Goal: Communication & Community: Answer question/provide support

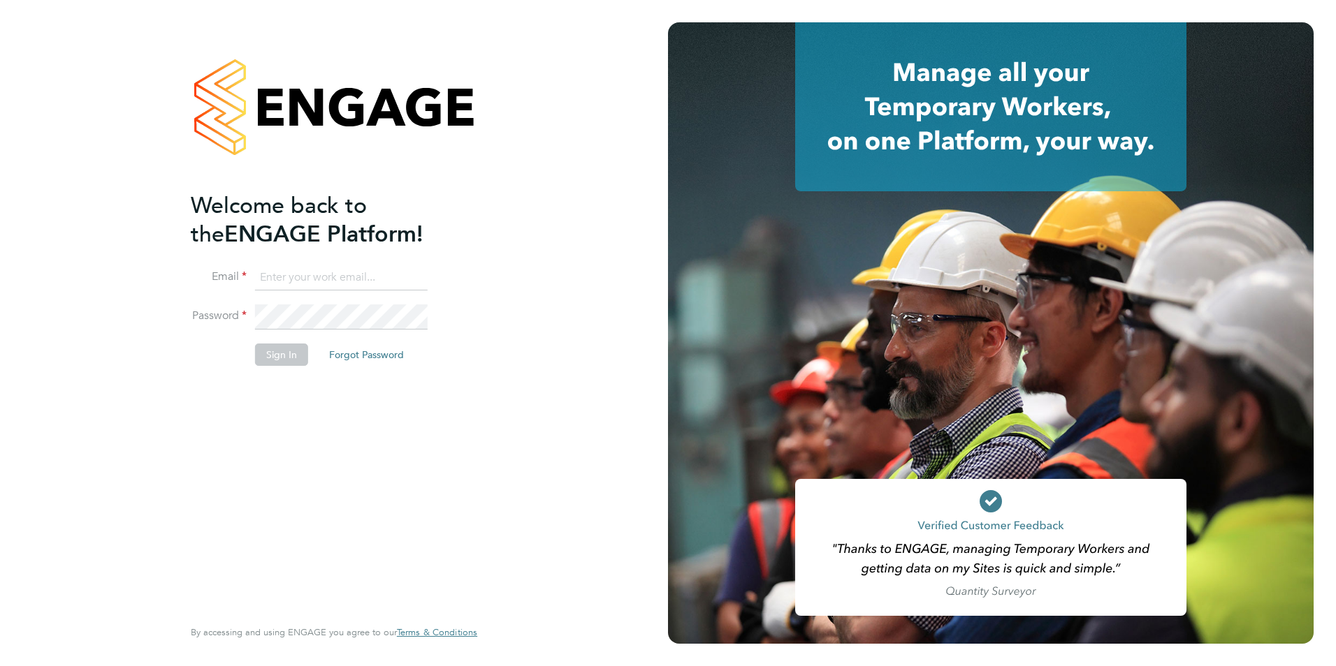
type input "[PERSON_NAME][EMAIL_ADDRESS][PERSON_NAME][DOMAIN_NAME]"
click at [266, 358] on button "Sign In" at bounding box center [281, 355] width 53 height 22
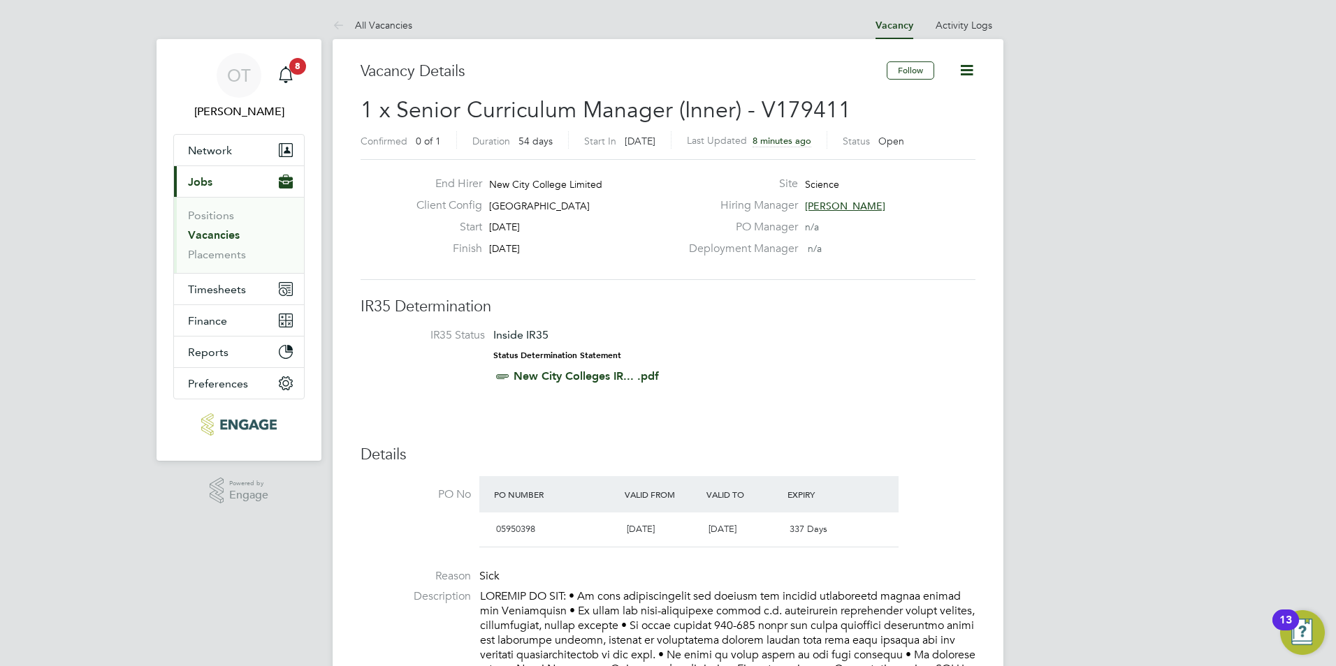
click at [747, 367] on li "IR35 Status Inside IR35 Status Determination Statement New City Colleges IR... …" at bounding box center [667, 358] width 587 height 61
drag, startPoint x: 604, startPoint y: 181, endPoint x: 488, endPoint y: 188, distance: 116.2
click at [488, 188] on div "End Hirer New City College Limited" at bounding box center [542, 188] width 275 height 22
drag, startPoint x: 488, startPoint y: 188, endPoint x: 574, endPoint y: 213, distance: 90.2
click at [571, 217] on div "Client Config Tower Hamlets Campus" at bounding box center [542, 209] width 275 height 22
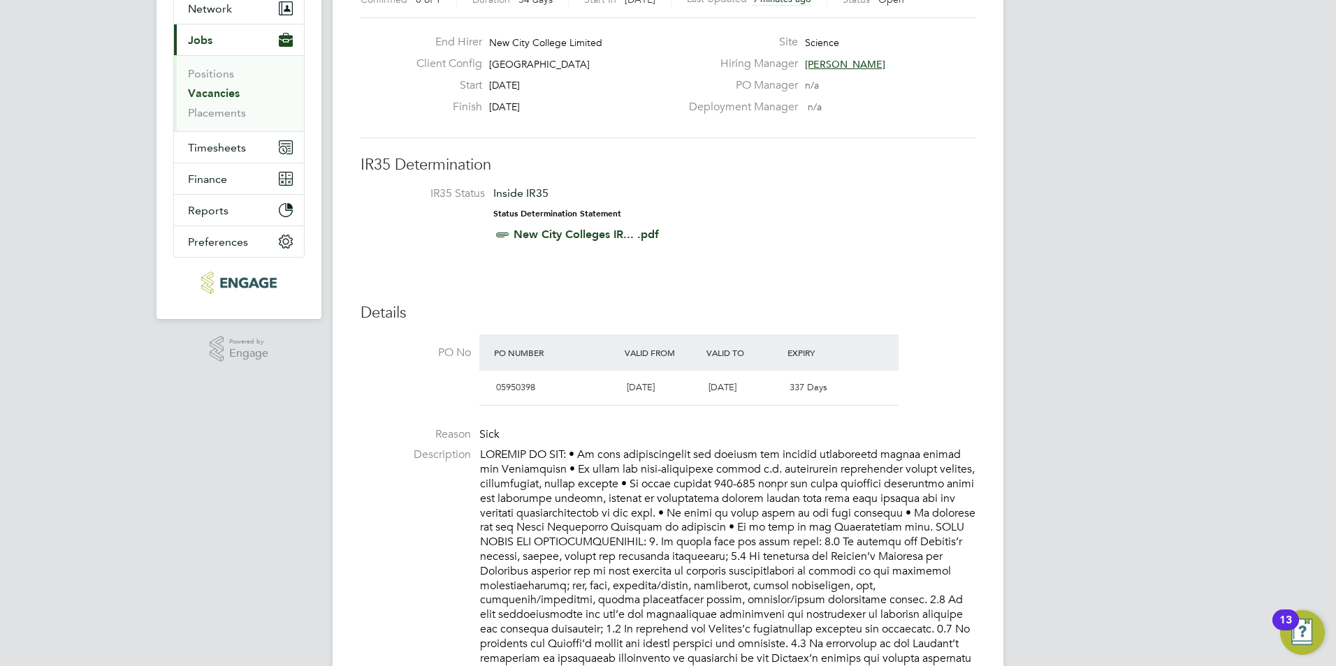
scroll to position [279, 0]
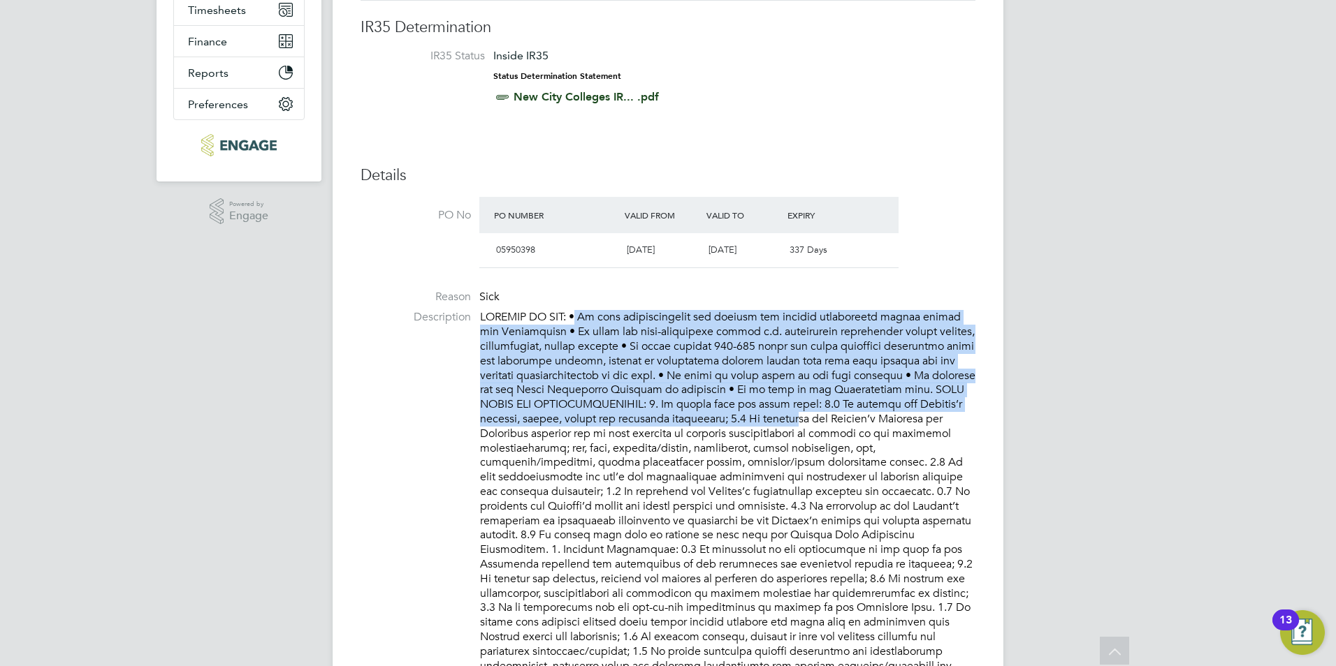
drag, startPoint x: 585, startPoint y: 316, endPoint x: 793, endPoint y: 422, distance: 233.4
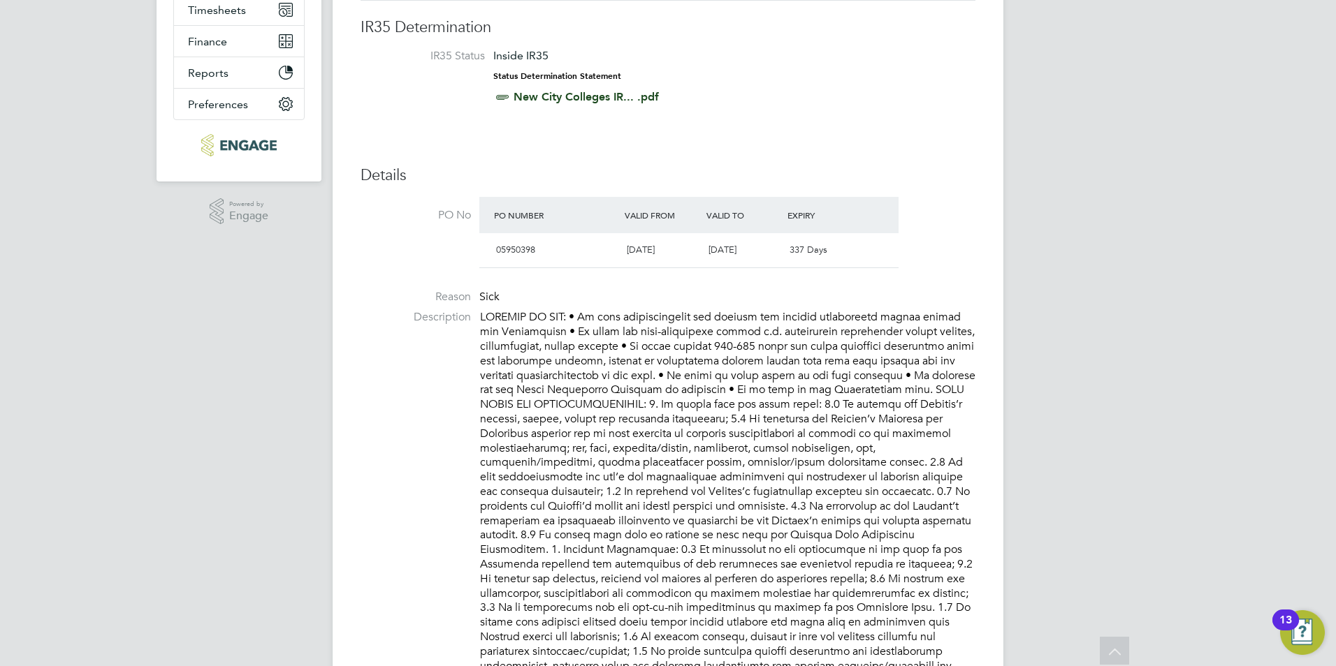
drag, startPoint x: 798, startPoint y: 422, endPoint x: 843, endPoint y: 425, distance: 45.5
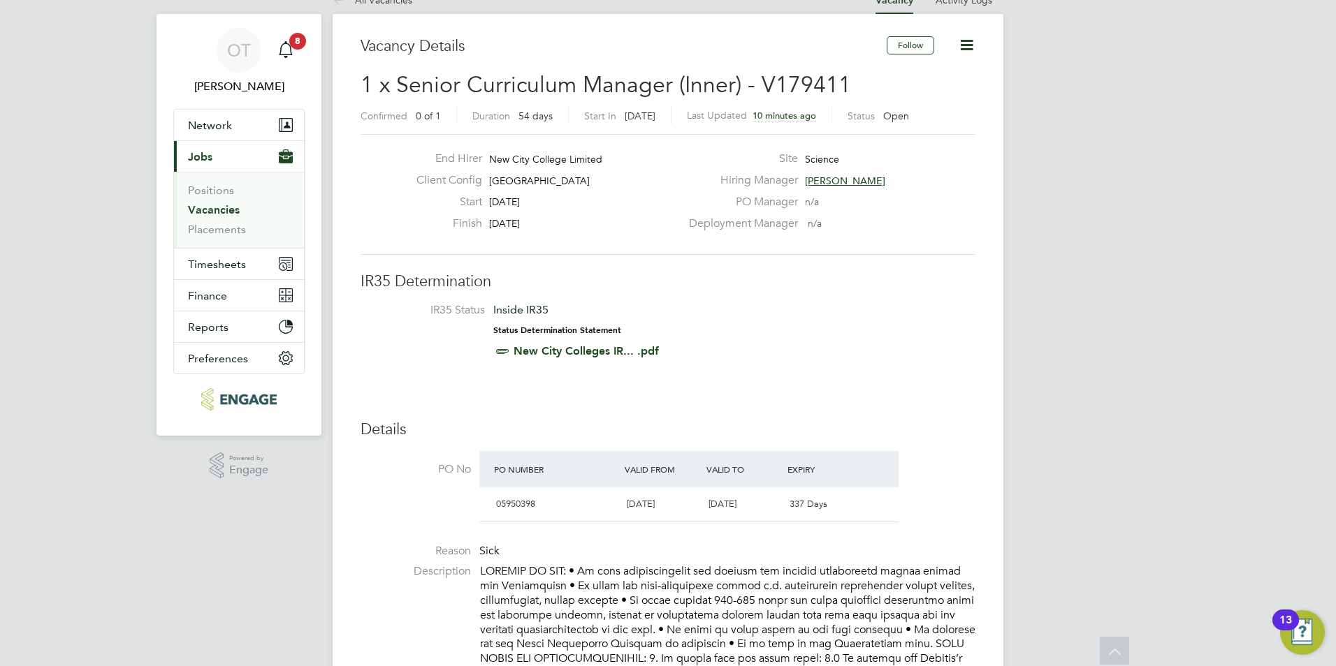
scroll to position [0, 0]
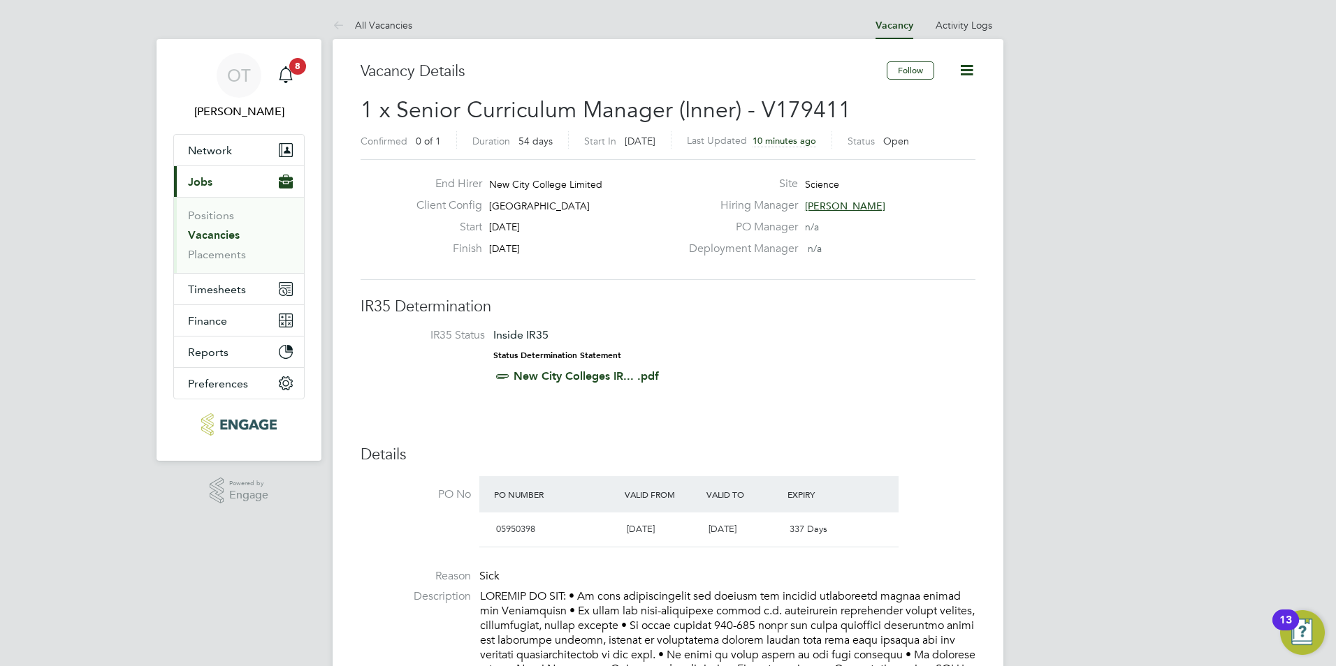
drag, startPoint x: 565, startPoint y: 249, endPoint x: 483, endPoint y: 176, distance: 109.9
click at [478, 176] on div "End Hirer New City College Limited Client Config Tower Hamlets Campus Start 01 …" at bounding box center [667, 219] width 615 height 121
drag, startPoint x: 483, startPoint y: 176, endPoint x: 573, endPoint y: 192, distance: 92.2
click at [573, 192] on div "End Hirer New City College Limited" at bounding box center [542, 188] width 275 height 22
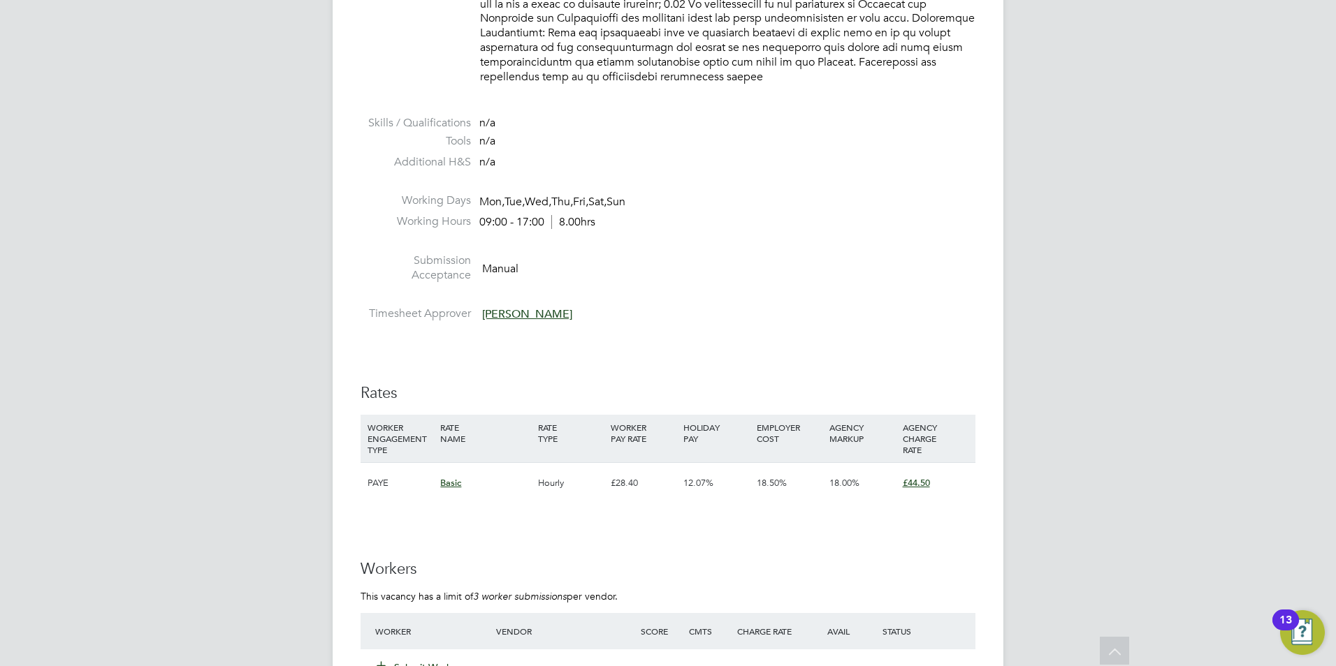
scroll to position [1607, 0]
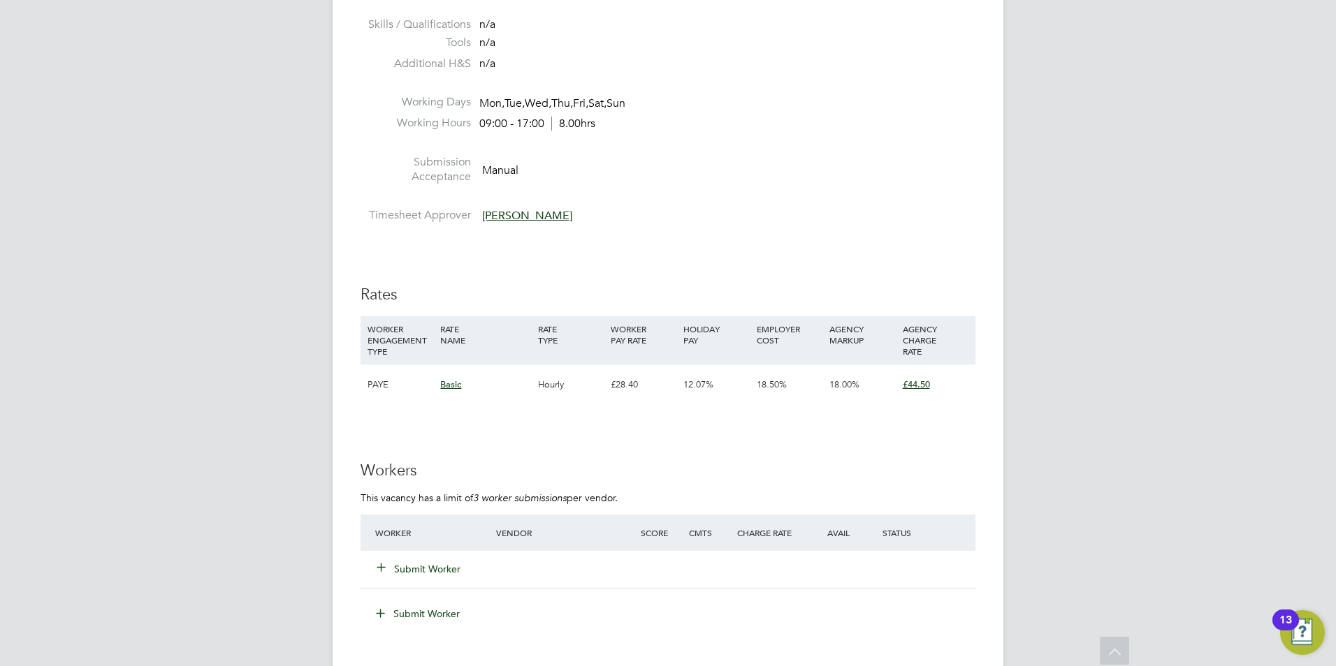
click at [406, 562] on button "Submit Worker" at bounding box center [419, 569] width 84 height 14
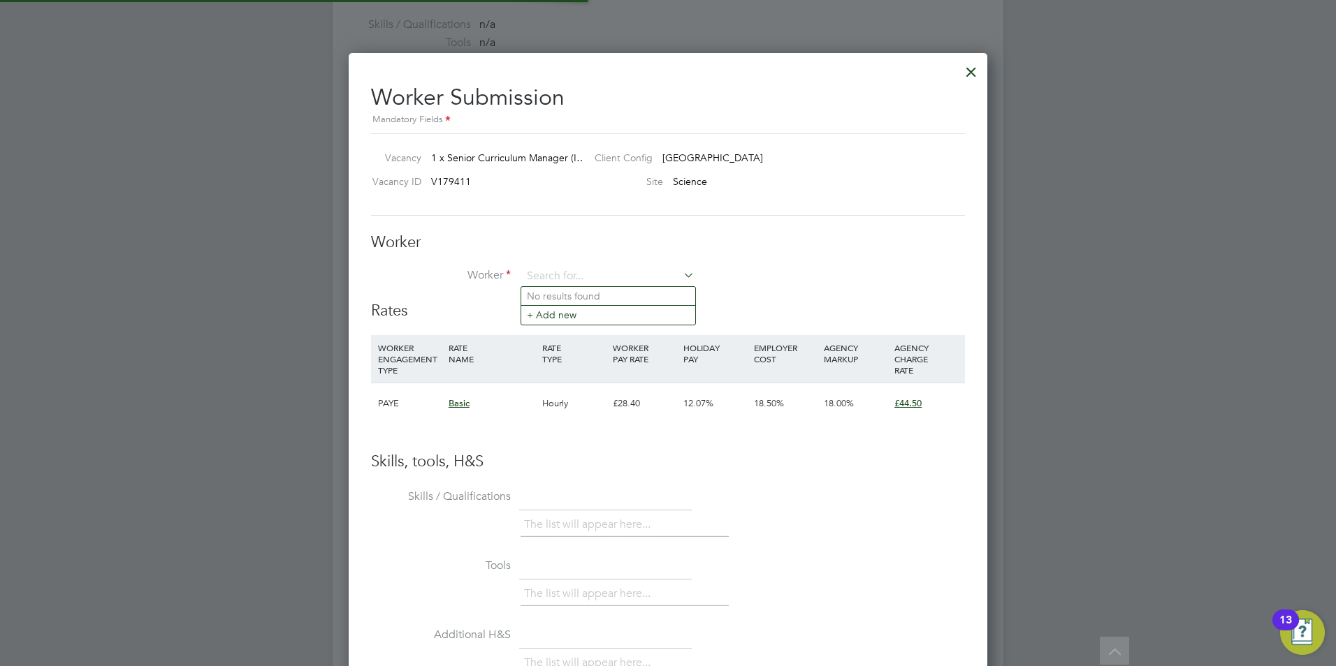
scroll to position [41, 95]
click at [566, 278] on input at bounding box center [608, 276] width 173 height 21
click at [567, 319] on li "+ Add new" at bounding box center [608, 314] width 174 height 19
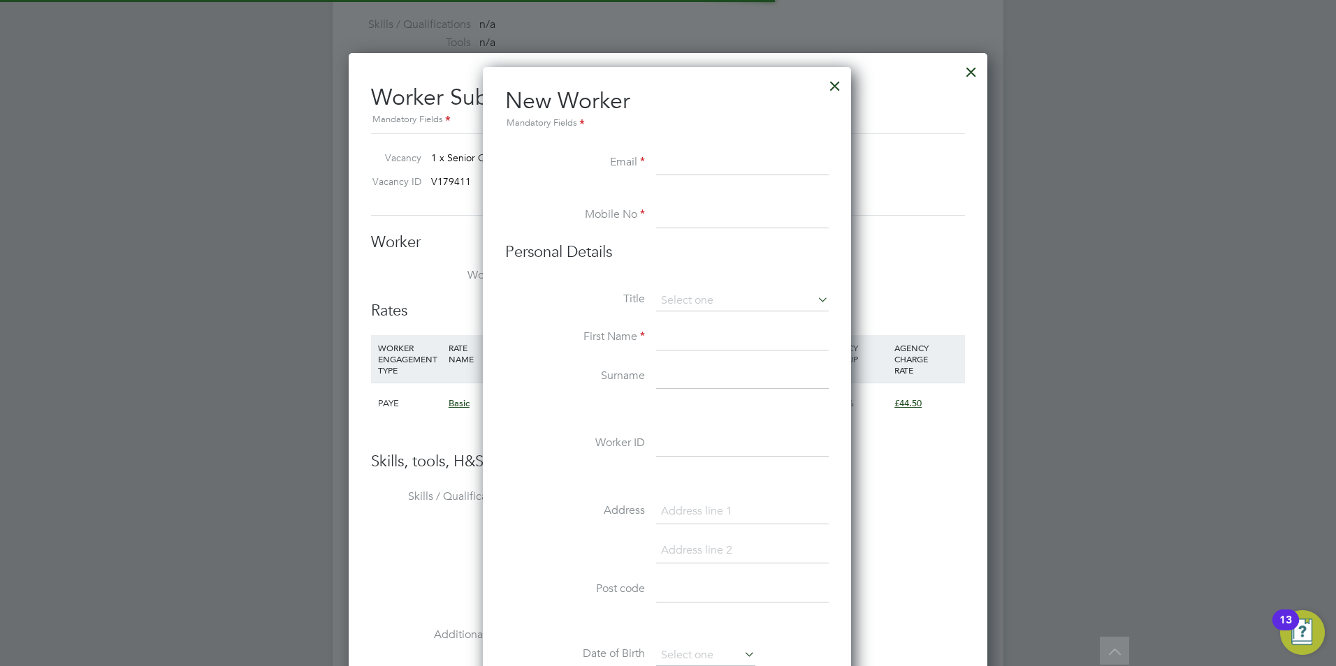
scroll to position [1189, 370]
click at [835, 80] on div at bounding box center [834, 82] width 25 height 25
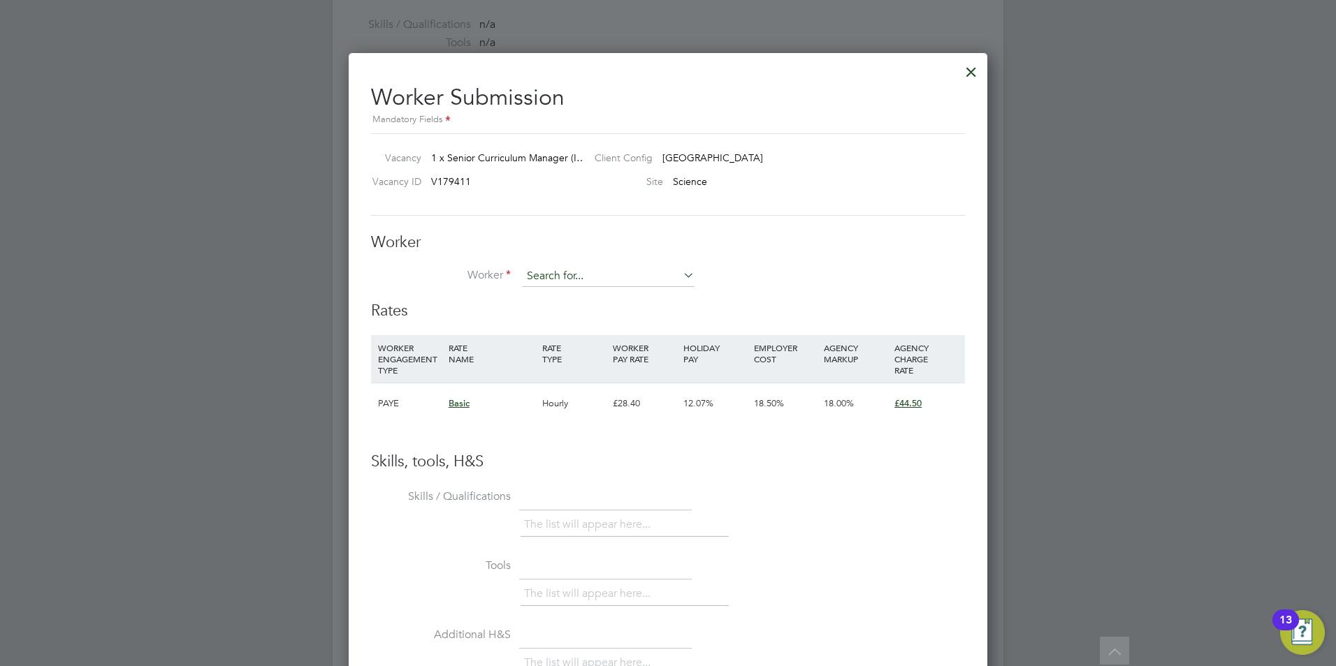
click at [644, 276] on input at bounding box center [608, 276] width 173 height 21
click at [621, 293] on li "Syd ney Shui Ho" at bounding box center [608, 296] width 174 height 19
type input "Sydney Shui Ho"
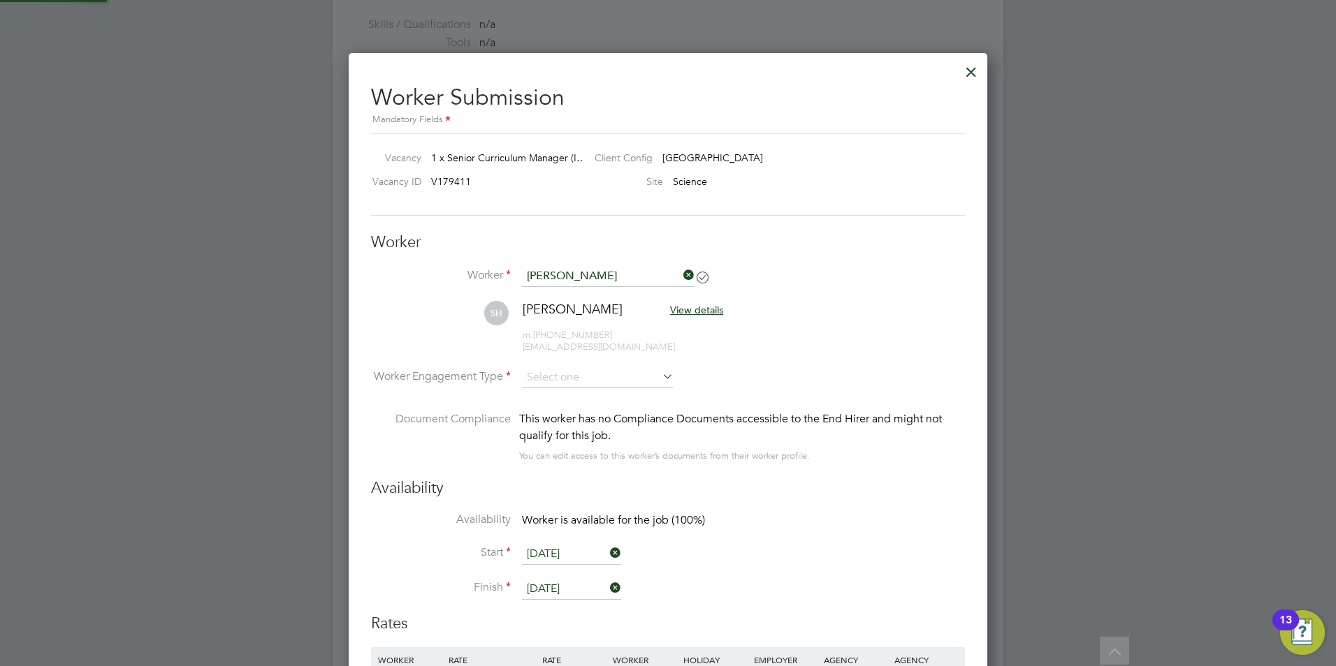
scroll to position [1161, 639]
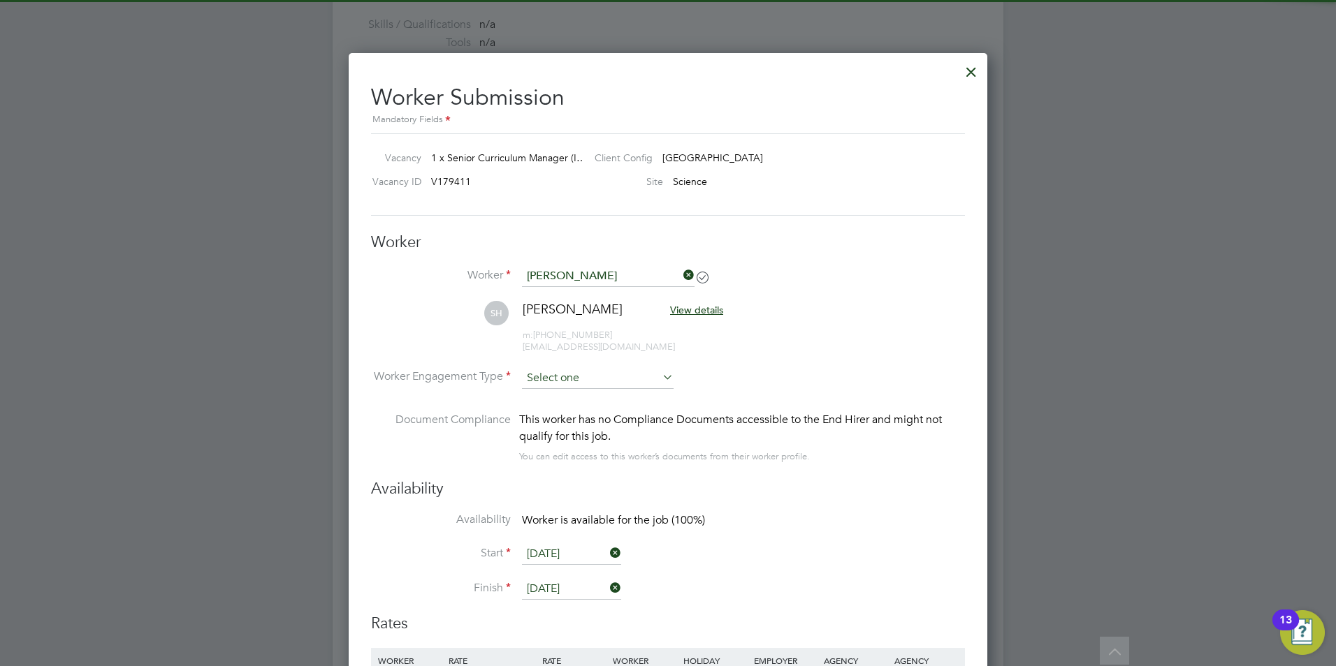
click at [572, 374] on input at bounding box center [598, 378] width 152 height 21
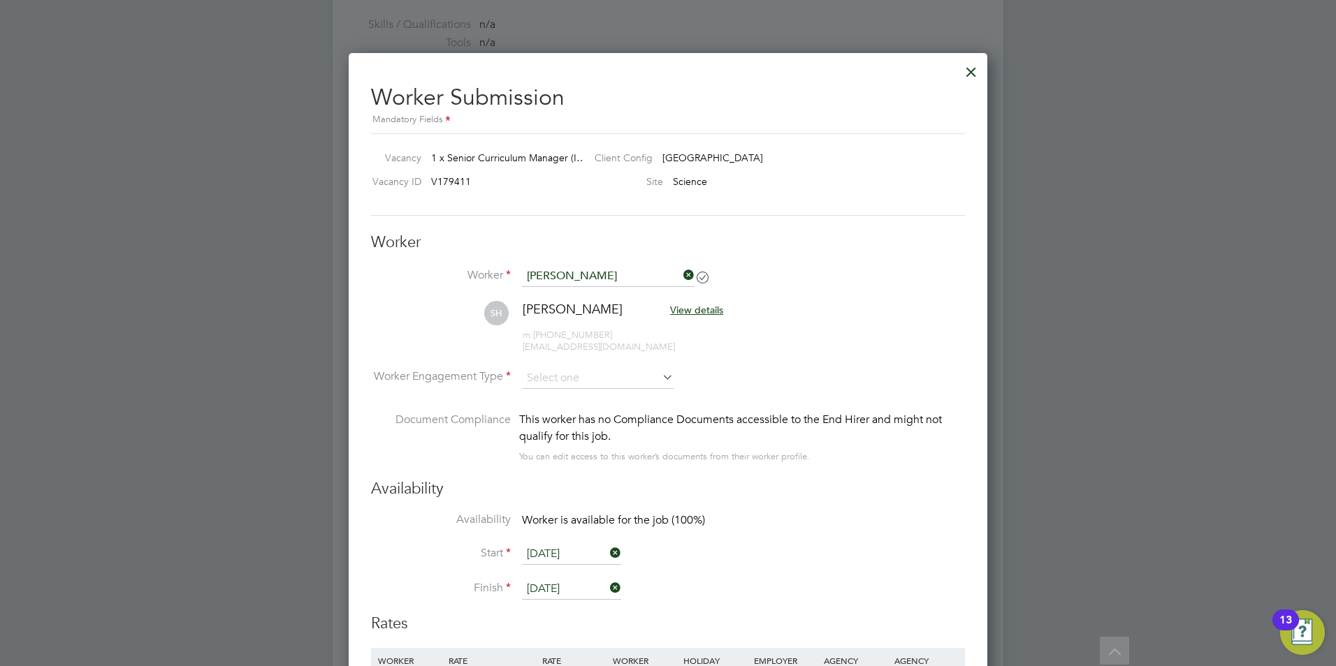
click at [606, 391] on li "Contract" at bounding box center [597, 397] width 153 height 18
type input "Contract"
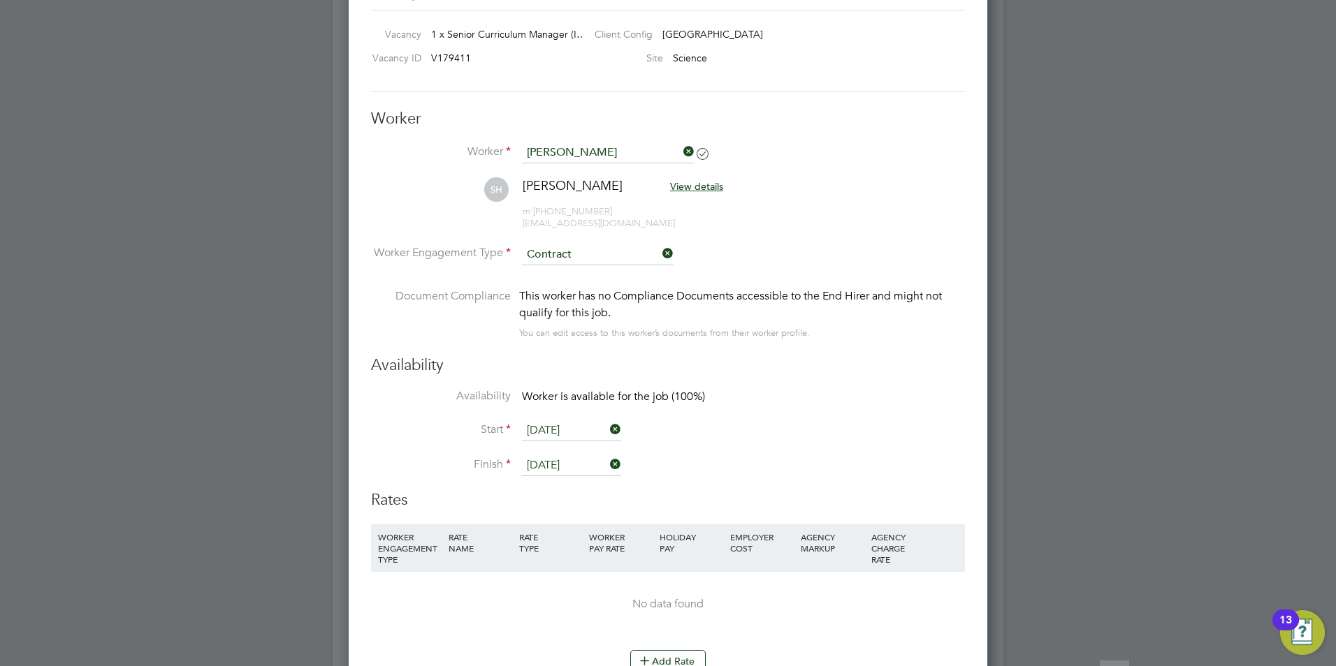
scroll to position [1956, 0]
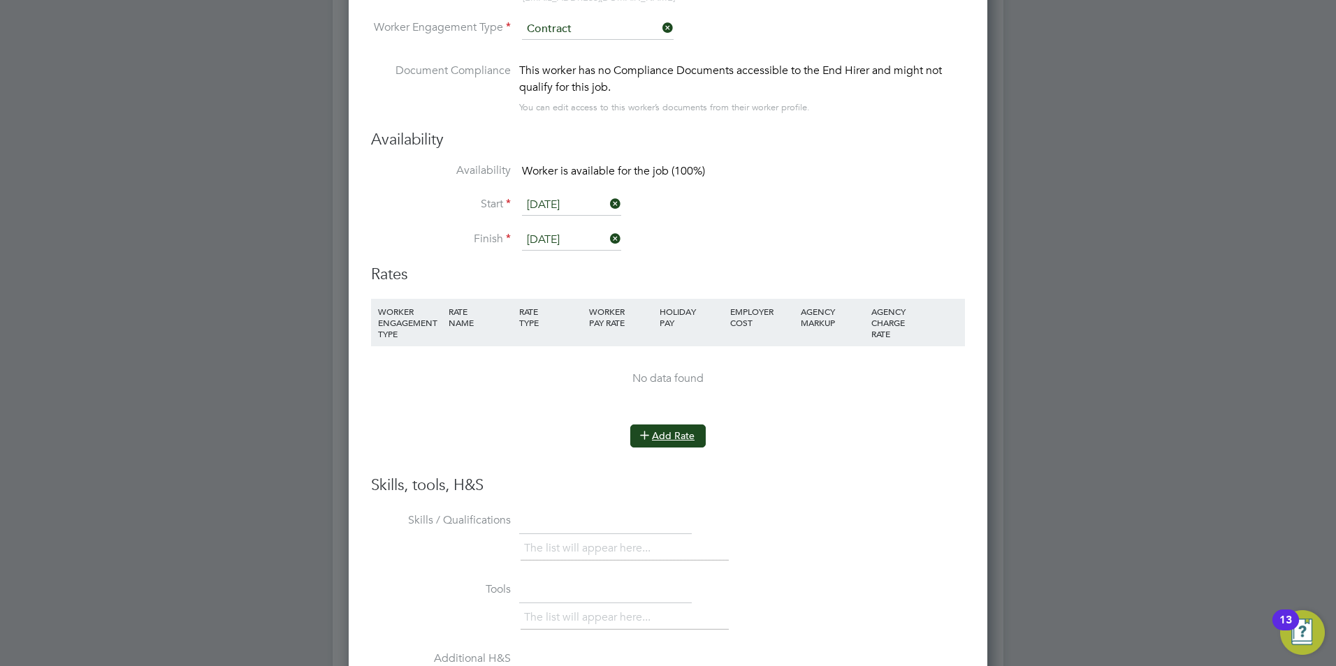
click at [661, 439] on button "Add Rate" at bounding box center [667, 436] width 75 height 22
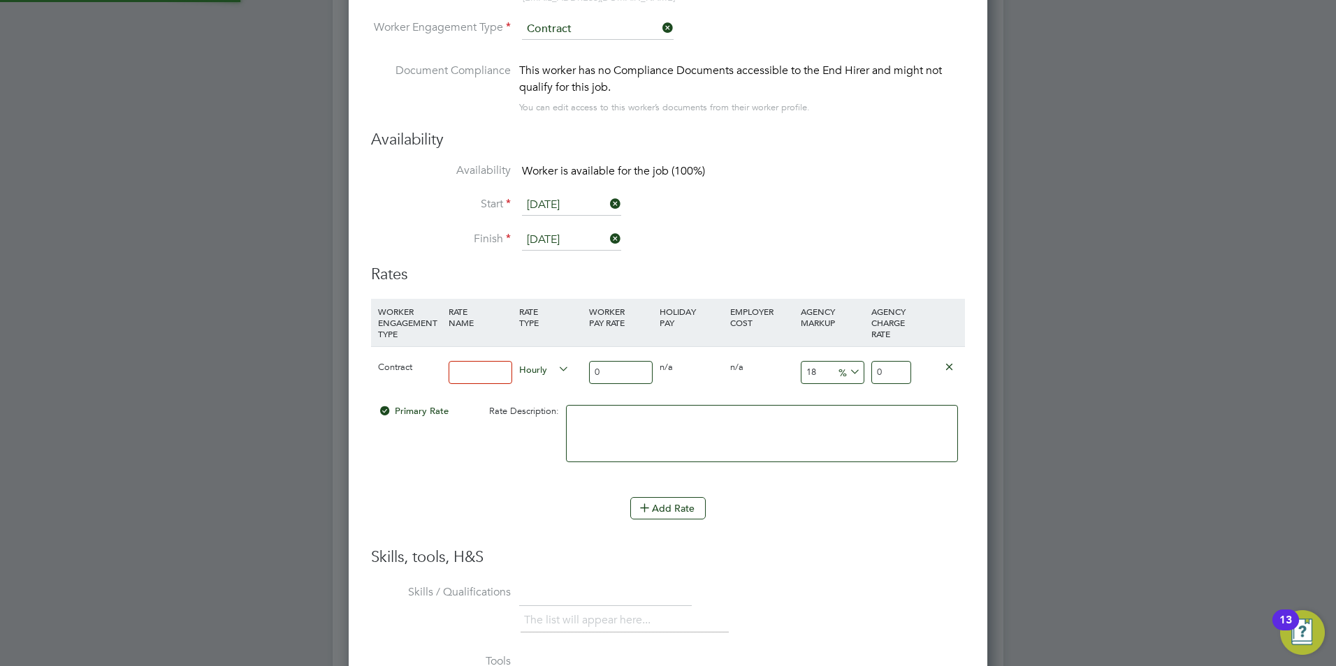
click at [481, 372] on input at bounding box center [480, 372] width 64 height 23
type input "Basic"
drag, startPoint x: 628, startPoint y: 378, endPoint x: 552, endPoint y: 374, distance: 76.3
click at [552, 374] on div "Contract Basic Hourly 0 0 n/a 0 n/a 18 0 % 0" at bounding box center [668, 372] width 594 height 52
type input "3"
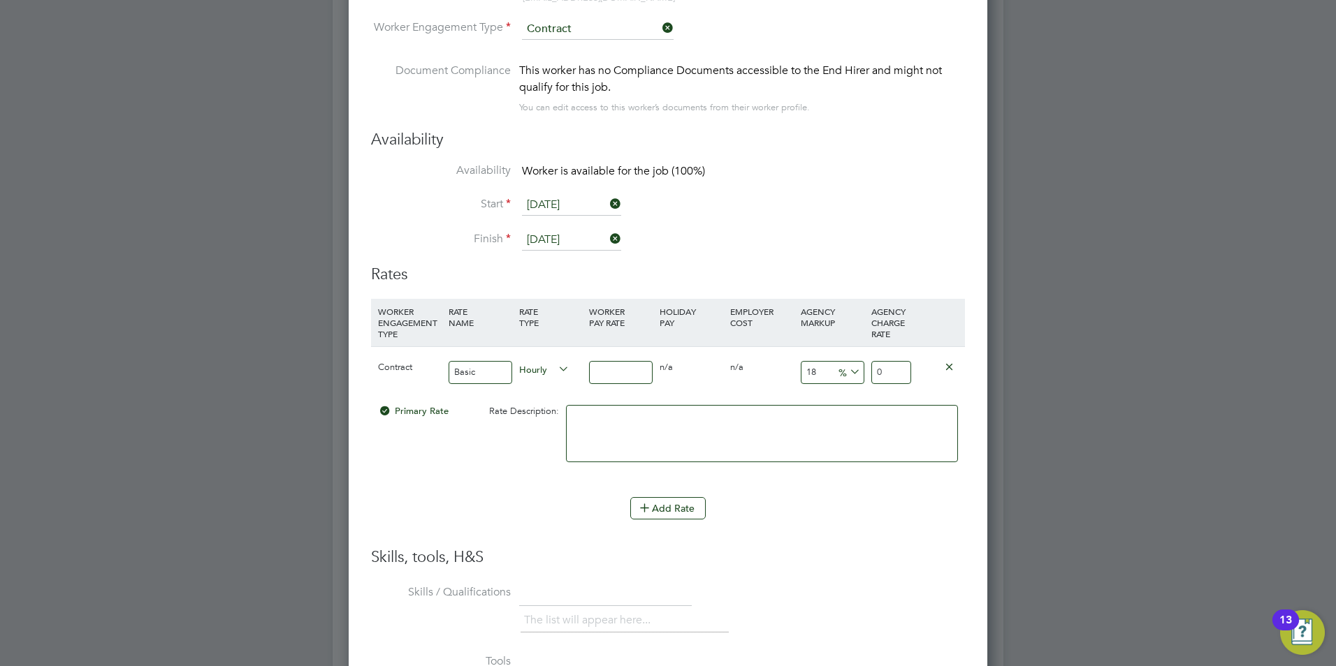
type input "3.54"
type input "30"
type input "35.4"
type input "300"
type input "354"
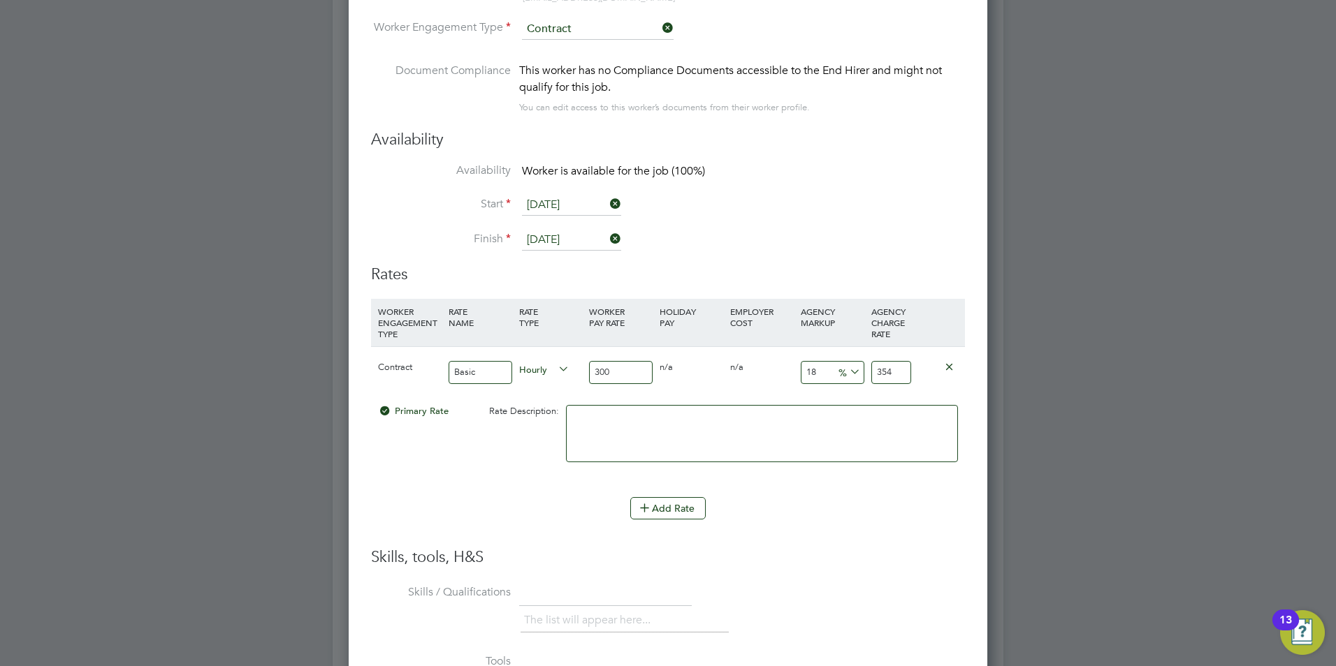
type input "300"
click at [555, 374] on icon at bounding box center [555, 370] width 0 height 20
click at [546, 365] on span "Hourly" at bounding box center [544, 368] width 50 height 15
click at [619, 365] on input "300" at bounding box center [621, 372] width 64 height 23
drag, startPoint x: 612, startPoint y: 368, endPoint x: 395, endPoint y: 455, distance: 233.2
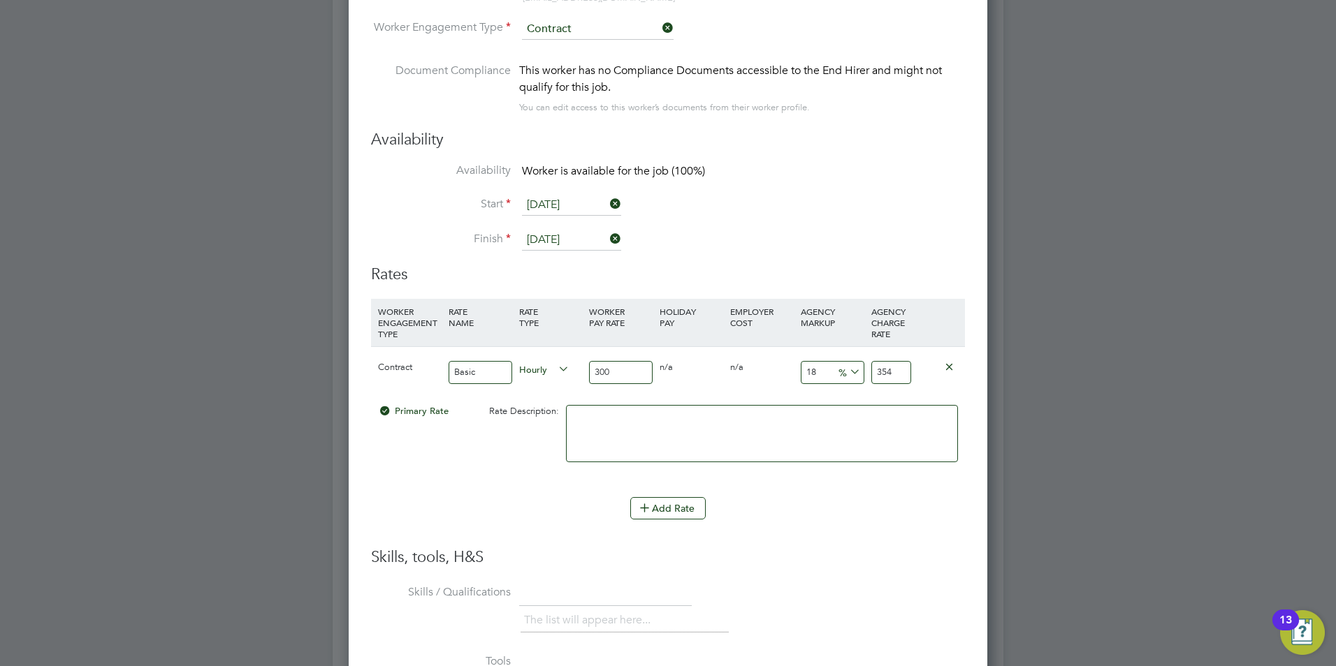
click at [572, 367] on div "Contract Basic Hourly 300 0 n/a 0 n/a 18 54 % 354" at bounding box center [668, 372] width 594 height 52
type input "4"
type input "4.72"
type input "45"
type input "53.1"
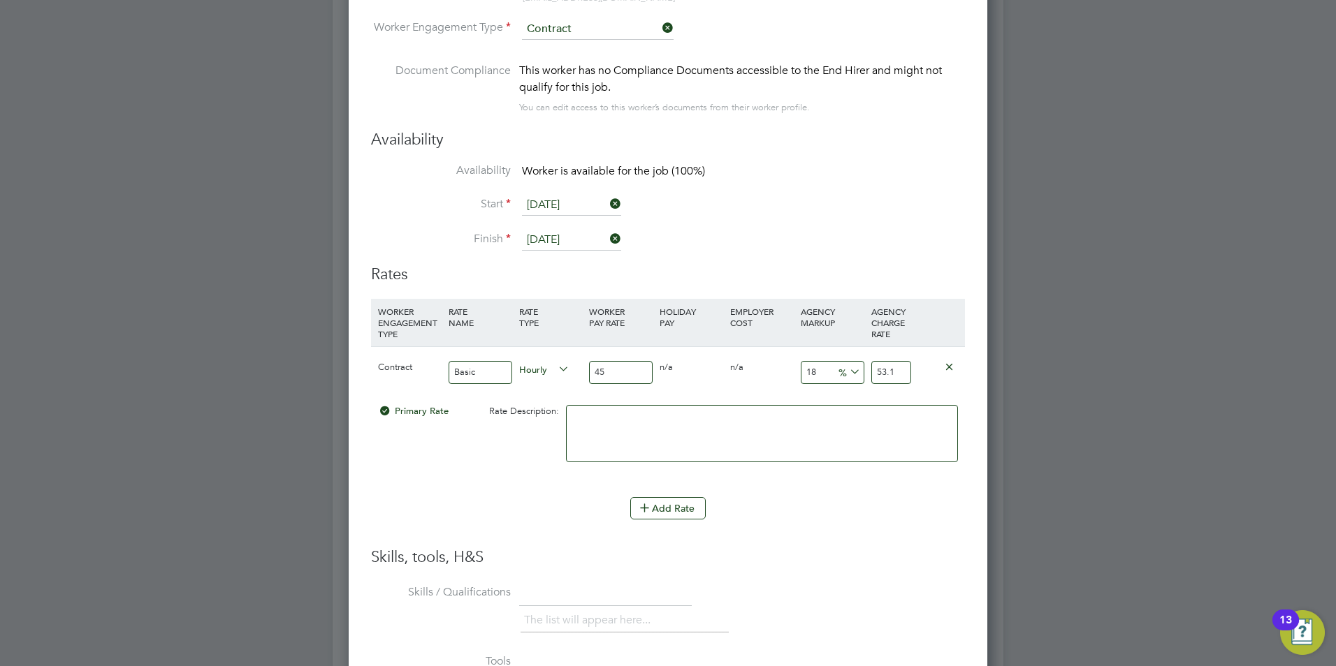
type input "45"
drag, startPoint x: 818, startPoint y: 375, endPoint x: 785, endPoint y: 364, distance: 34.7
click at [785, 364] on div "Contract Basic Hourly 45 0 n/a 0 n/a 18 8.1 % 53.1" at bounding box center [668, 372] width 594 height 52
type input "2"
type input "45.9"
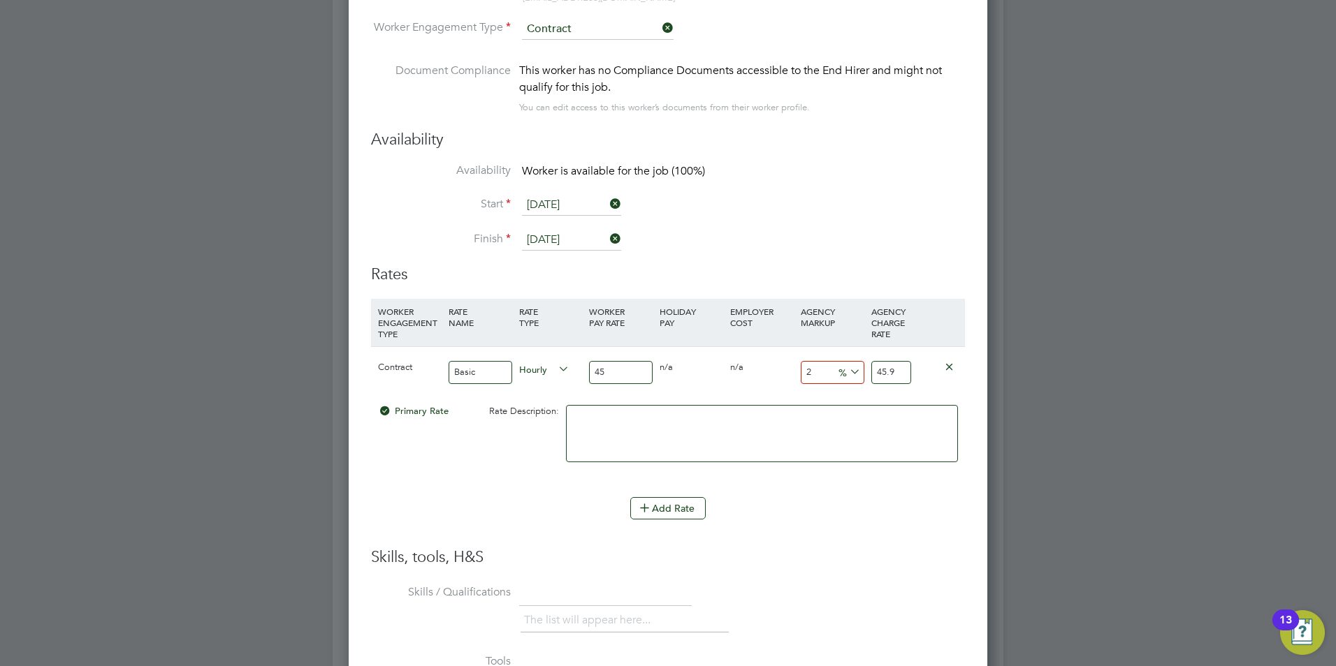
type input "23"
type input "55.35"
type input "23"
click at [849, 487] on li "WORKER ENGAGEMENT TYPE RATE NAME RATE TYPE WORKER PAY RATE HOLIDAY PAY EMPLOYER…" at bounding box center [668, 398] width 594 height 198
drag, startPoint x: 612, startPoint y: 367, endPoint x: 590, endPoint y: 367, distance: 22.4
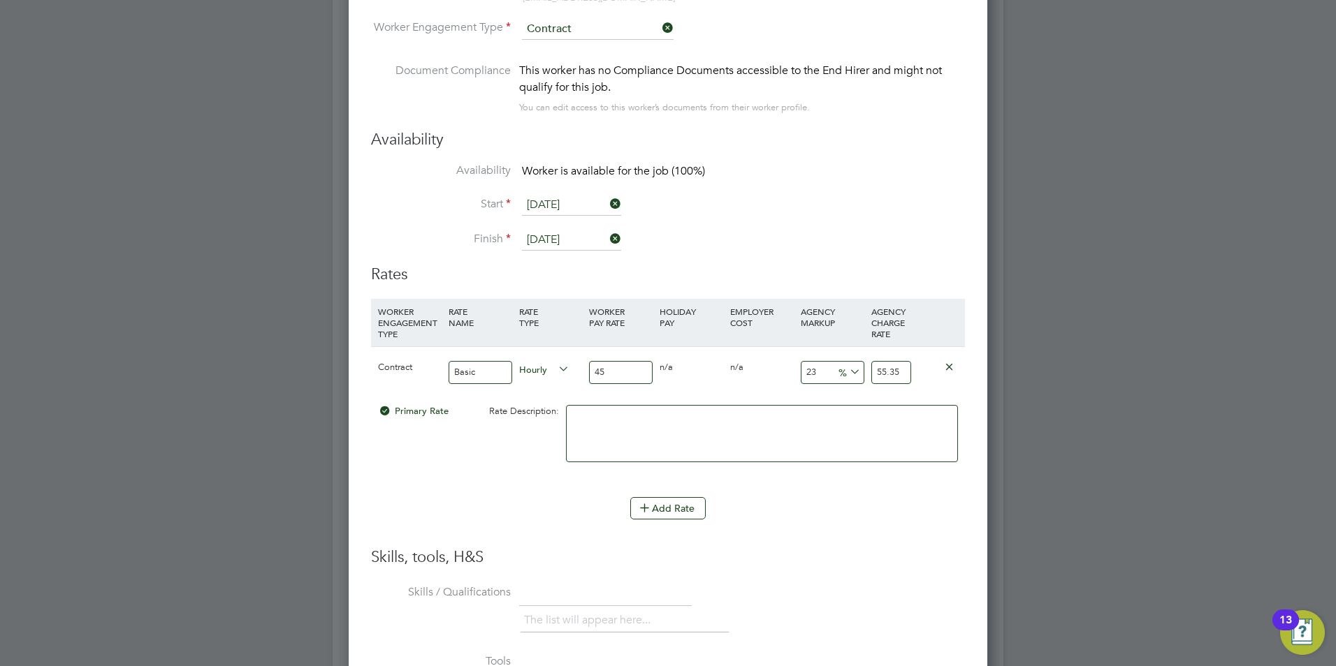
click at [590, 367] on input "45" at bounding box center [621, 372] width 64 height 23
type input "4"
type input "4.92"
type input "48"
type input "59.04"
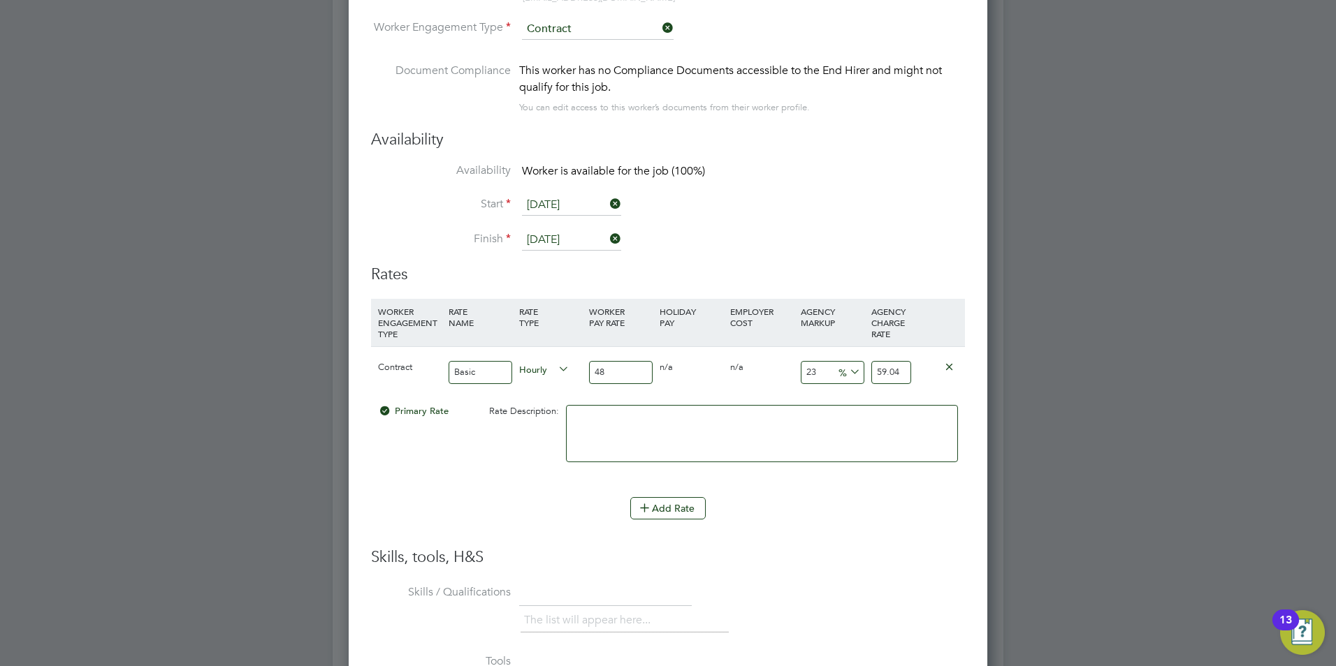
click at [824, 375] on input "23" at bounding box center [832, 372] width 64 height 23
click at [848, 516] on div "Add Rate" at bounding box center [668, 508] width 594 height 22
drag, startPoint x: 614, startPoint y: 376, endPoint x: 594, endPoint y: 376, distance: 19.6
click at [594, 376] on input "48" at bounding box center [621, 372] width 64 height 23
click at [601, 370] on input "48" at bounding box center [621, 372] width 64 height 23
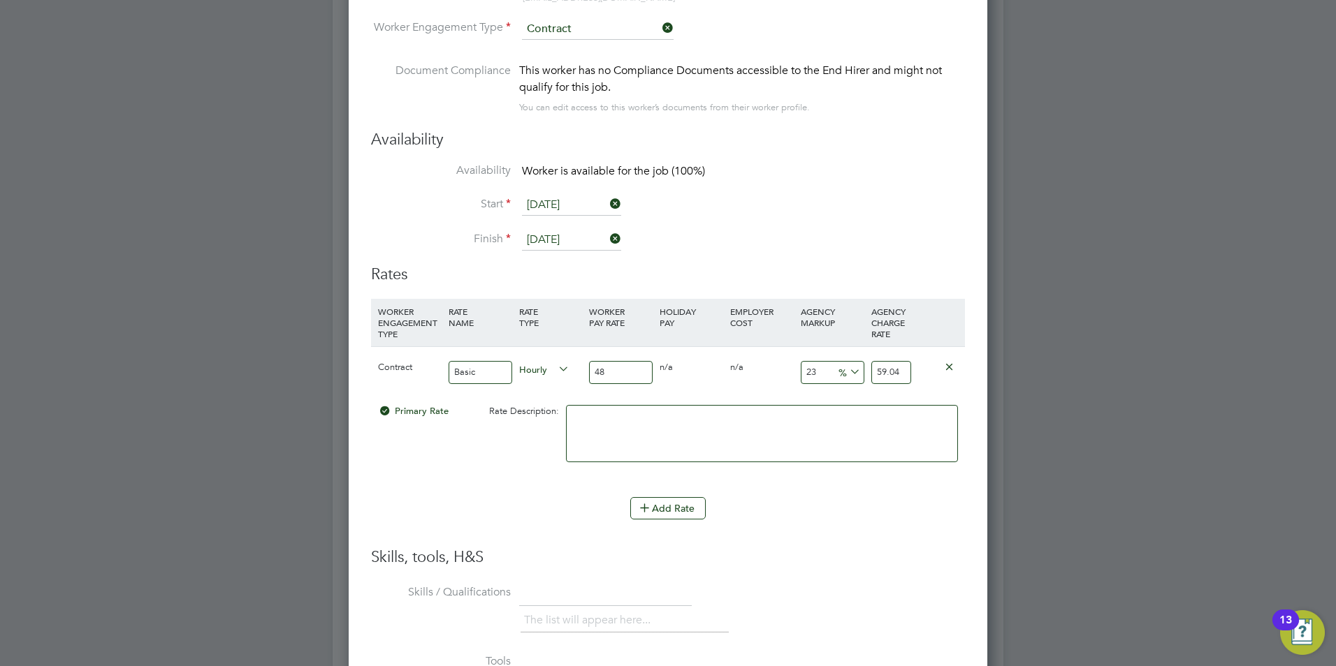
click at [609, 370] on input "48" at bounding box center [621, 372] width 64 height 23
type input "4"
type input "4.92"
type input "48"
type input "59.04"
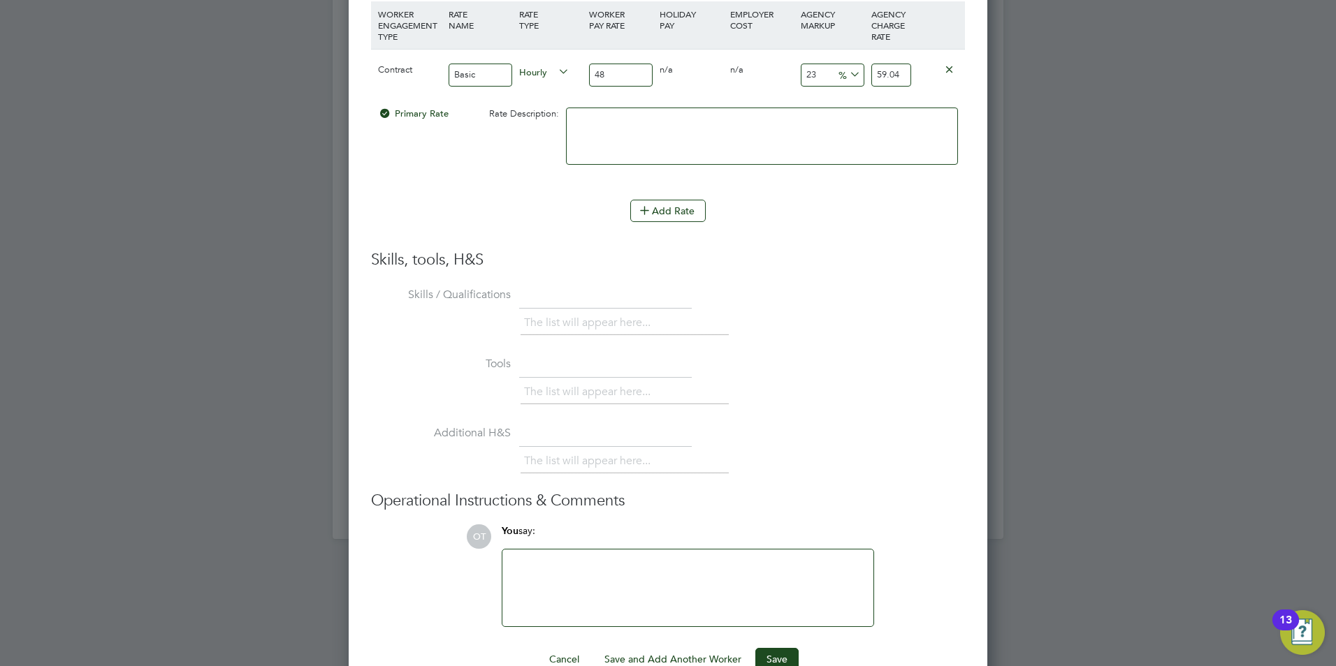
scroll to position [2285, 0]
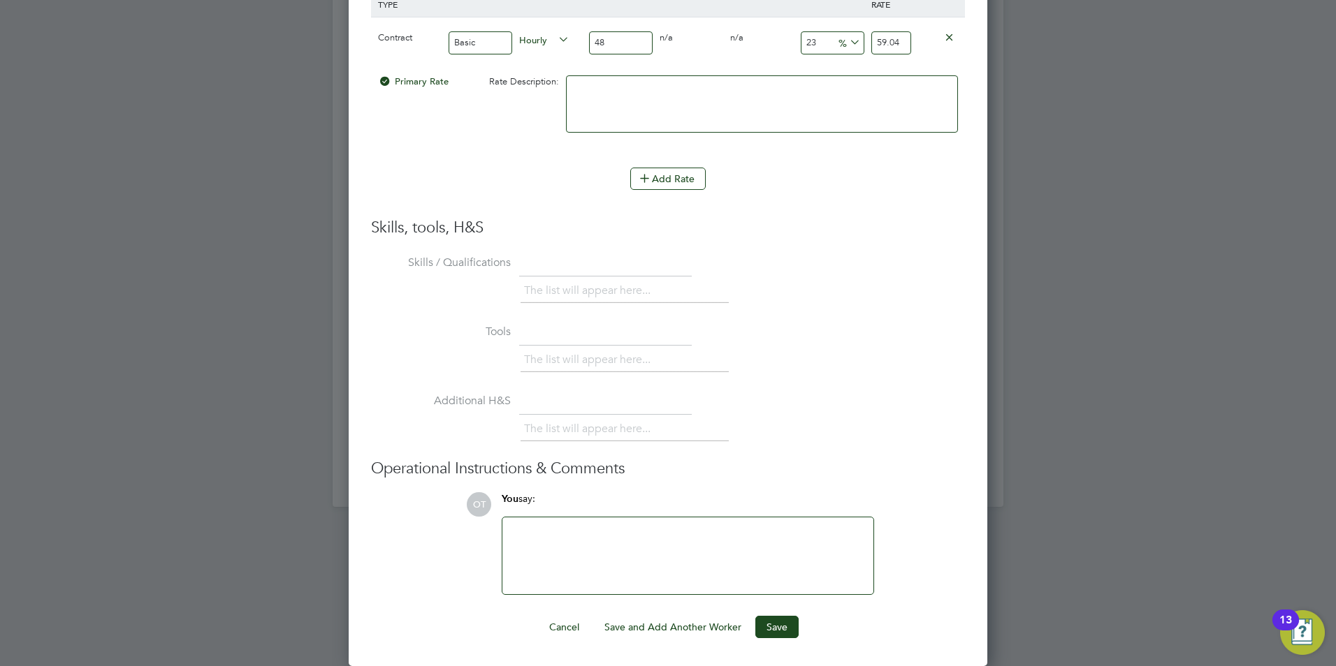
drag, startPoint x: 666, startPoint y: 546, endPoint x: 653, endPoint y: 513, distance: 35.2
click at [666, 541] on div at bounding box center [688, 556] width 354 height 60
click at [787, 624] on button "Save" at bounding box center [776, 627] width 43 height 22
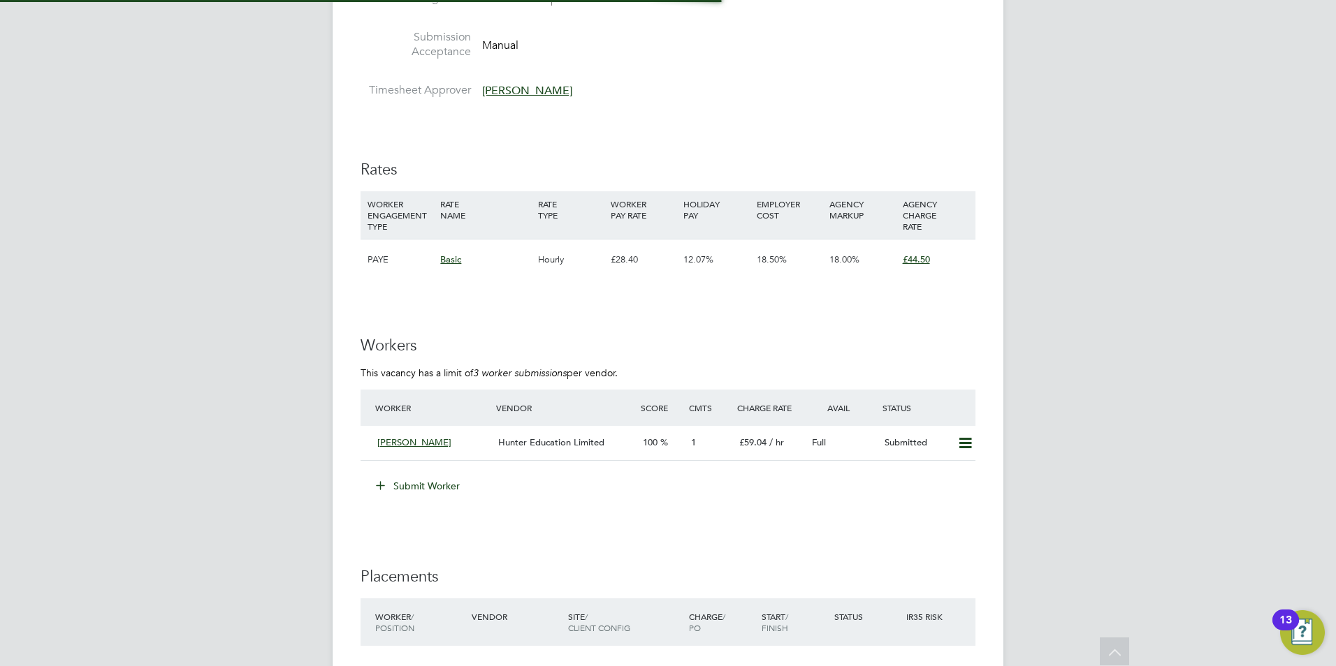
scroll to position [1607, 0]
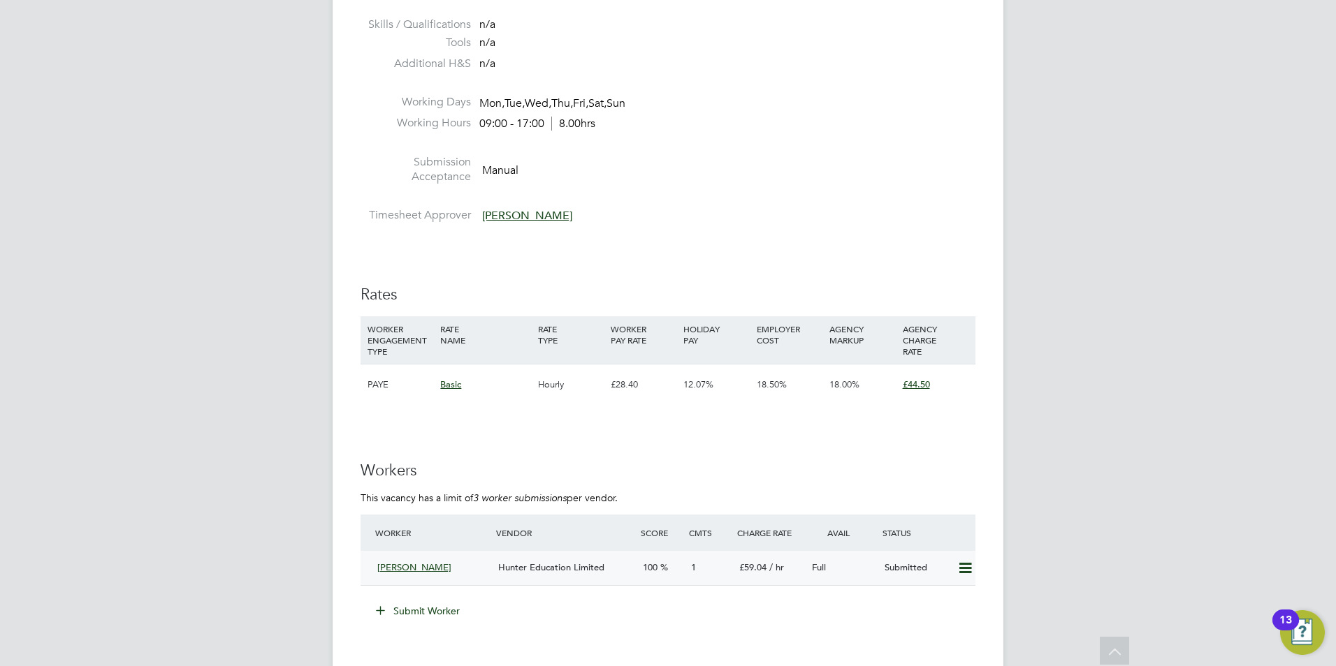
click at [555, 562] on span "Hunter Education Limited" at bounding box center [551, 568] width 106 height 12
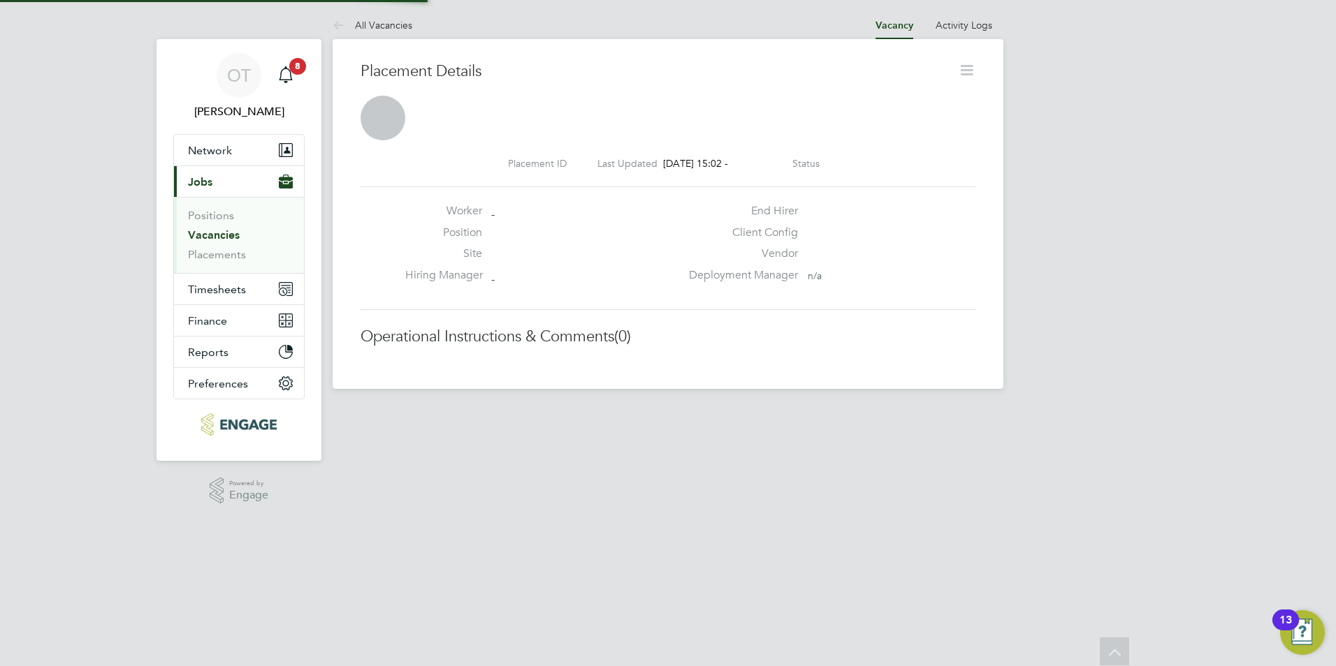
scroll to position [7, 7]
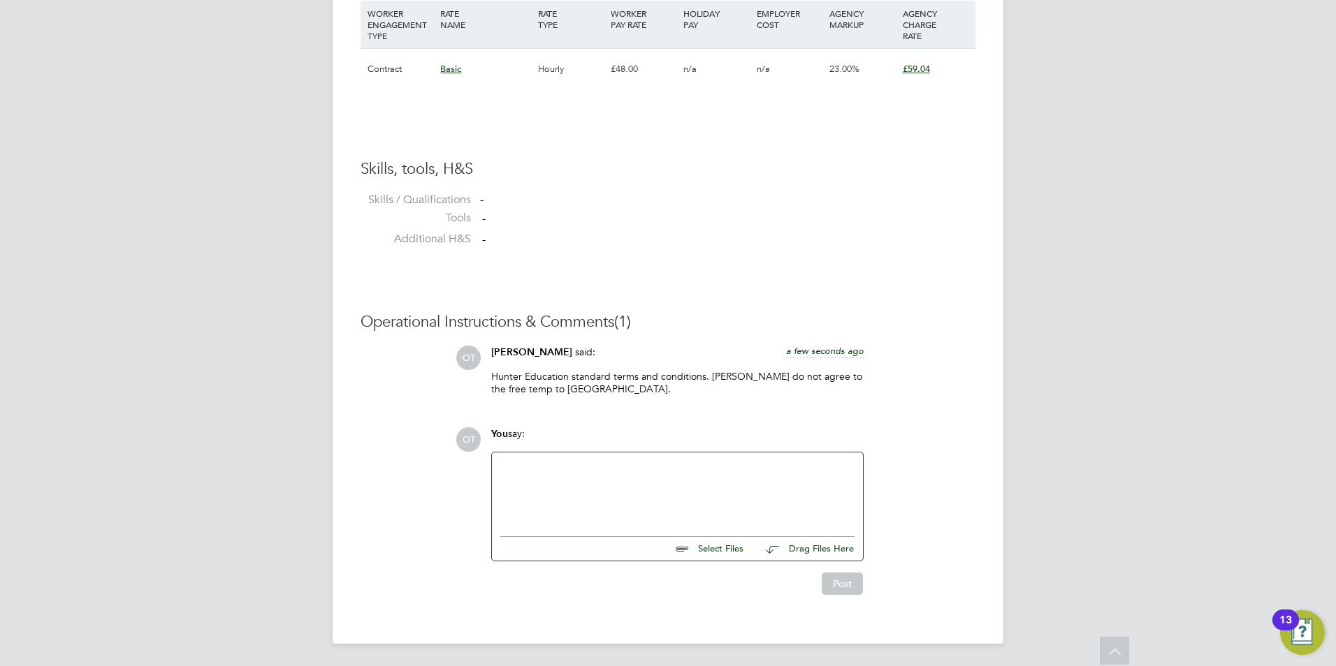
click at [723, 543] on input "file" at bounding box center [750, 547] width 210 height 20
type input "C:\fakepath\105366S.docx"
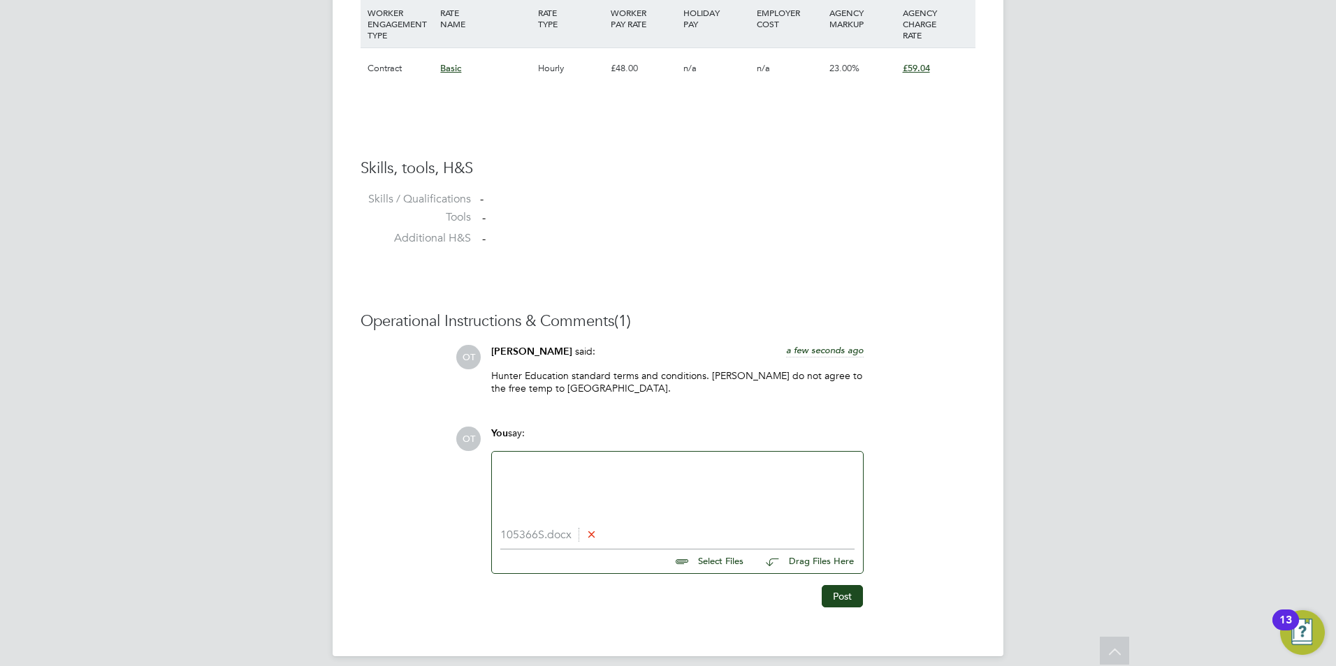
click at [616, 487] on div at bounding box center [677, 490] width 354 height 60
paste div
click at [530, 460] on div "Ph.D. Physics (Experimental Nano Physics)" at bounding box center [677, 490] width 371 height 78
drag, startPoint x: 525, startPoint y: 465, endPoint x: 392, endPoint y: 468, distance: 132.7
click at [392, 468] on div "Operational Instructions & Comments (1) OT Olivia Triassi said: a few seconds a…" at bounding box center [667, 460] width 615 height 298
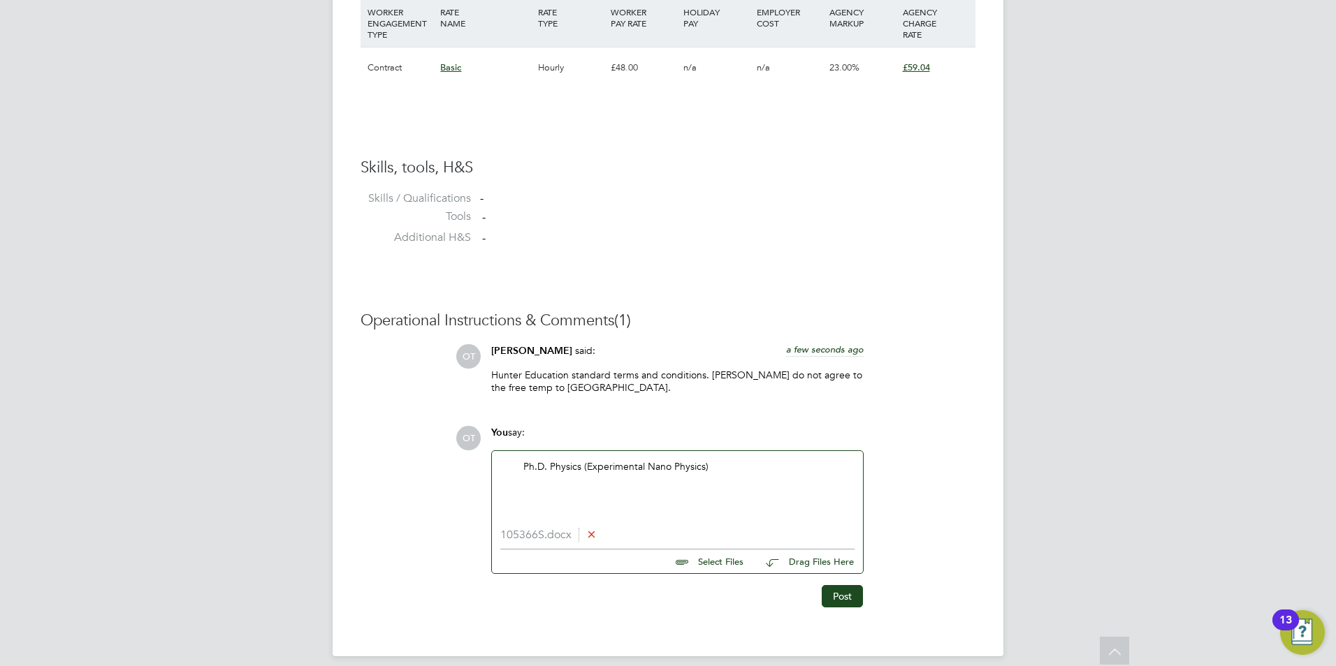
click at [738, 470] on p "Ph.D. Physics (Experimental Nano Physics)" at bounding box center [688, 466] width 331 height 13
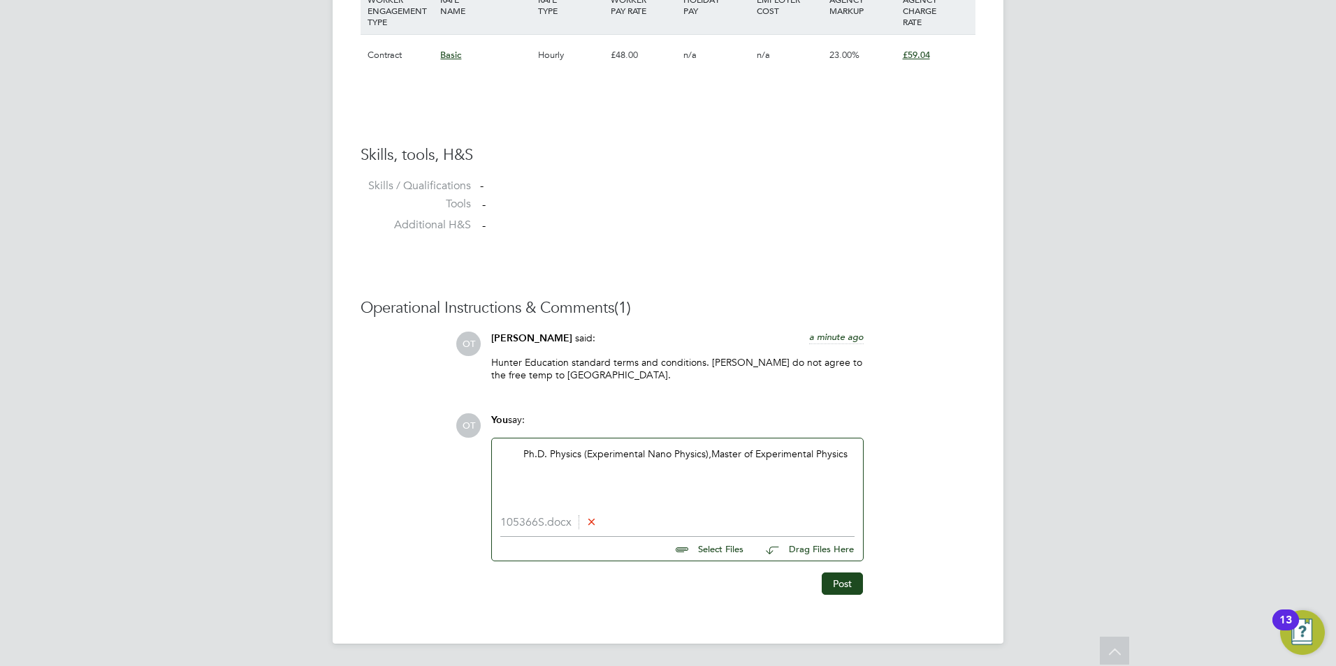
click at [849, 453] on p "Ph.D. Physics (Experimental Nano Physics), Master of Experimental Physics" at bounding box center [688, 454] width 331 height 13
click at [854, 462] on p "Bachelor of Physics (minor in Mathematics, Astronomy & Computer Science)" at bounding box center [679, 468] width 350 height 13
click at [717, 502] on div "Ph.D. Physics (Experimental Nano Physics), Master of Experimental Physics, Bach…" at bounding box center [677, 478] width 354 height 60
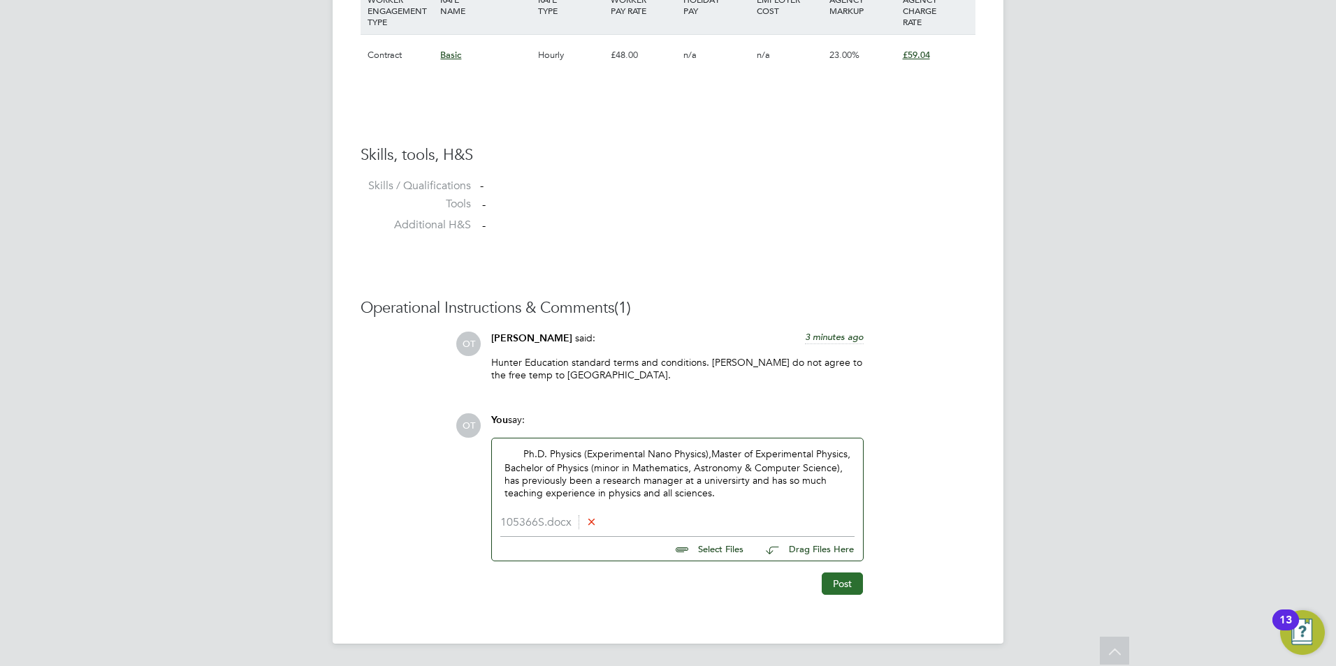
click at [855, 585] on button "Post" at bounding box center [841, 584] width 41 height 22
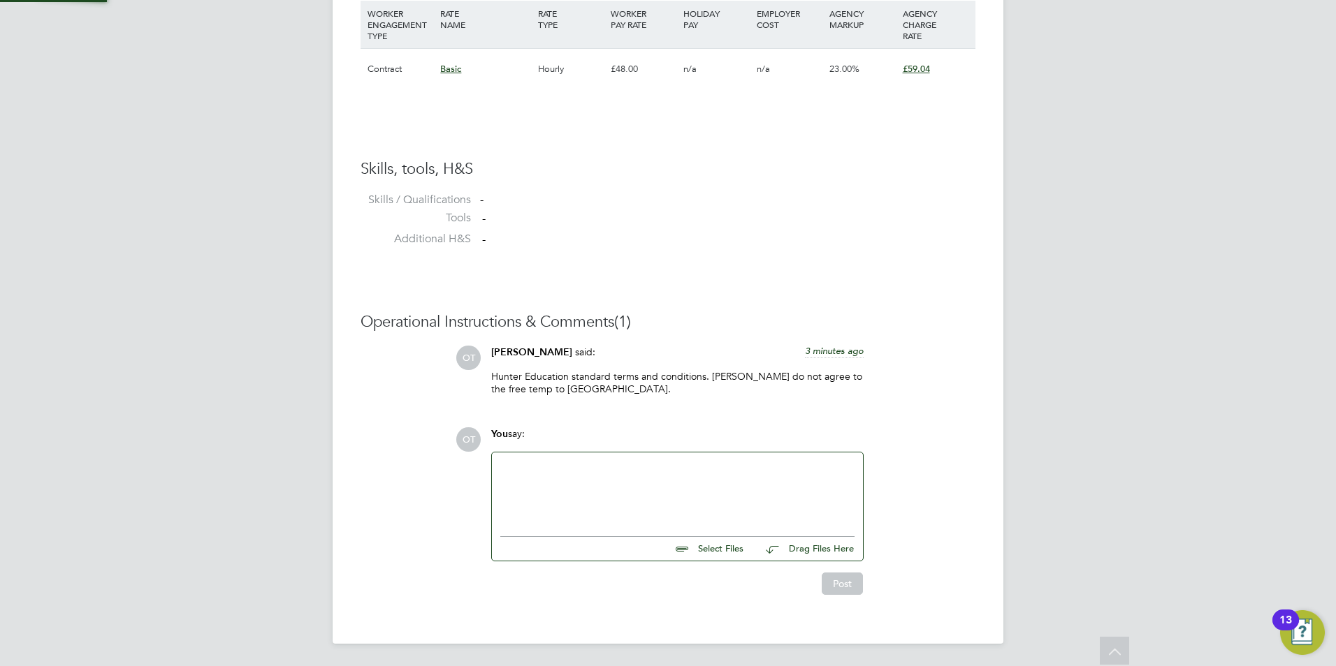
scroll to position [1020, 0]
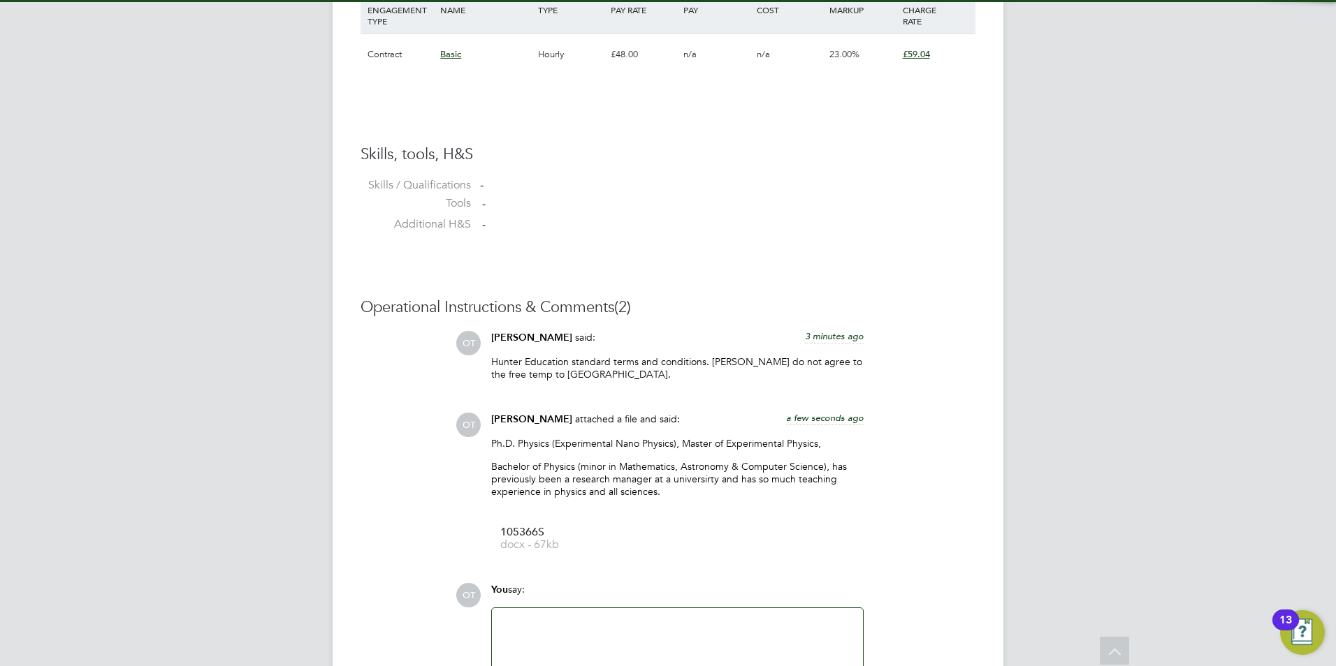
click at [623, 624] on div at bounding box center [677, 647] width 354 height 60
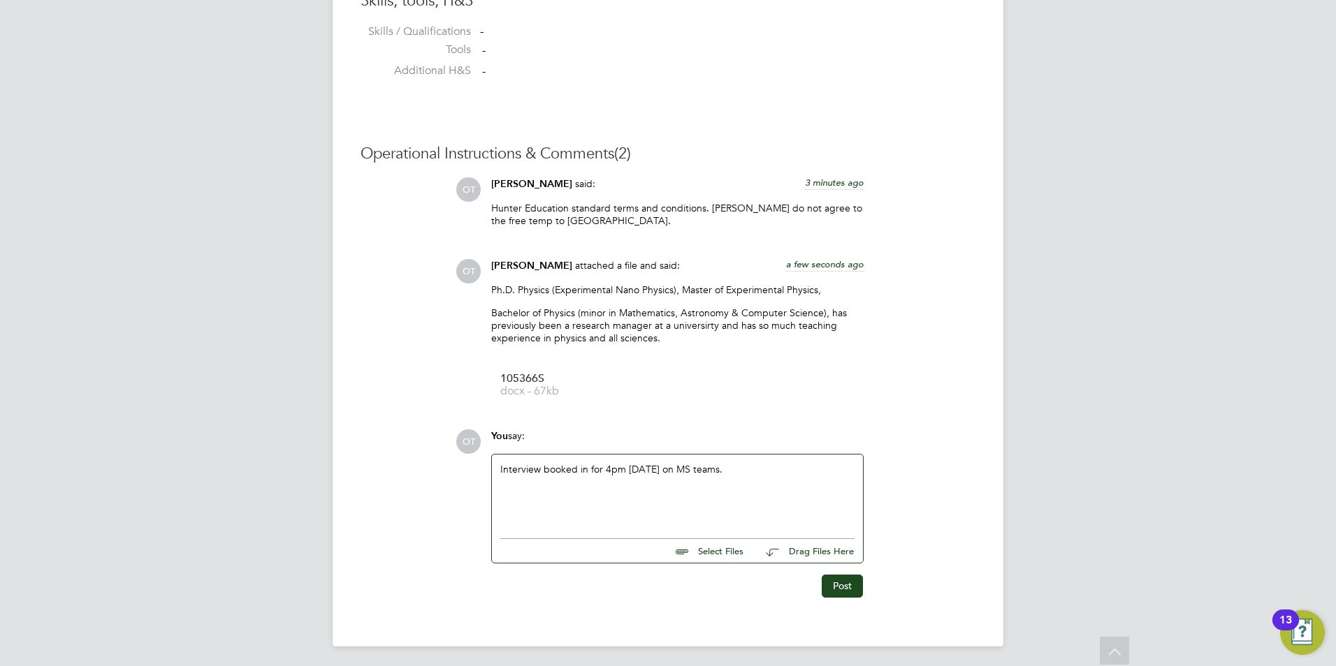
scroll to position [1177, 0]
click at [836, 588] on button "Post" at bounding box center [841, 583] width 41 height 22
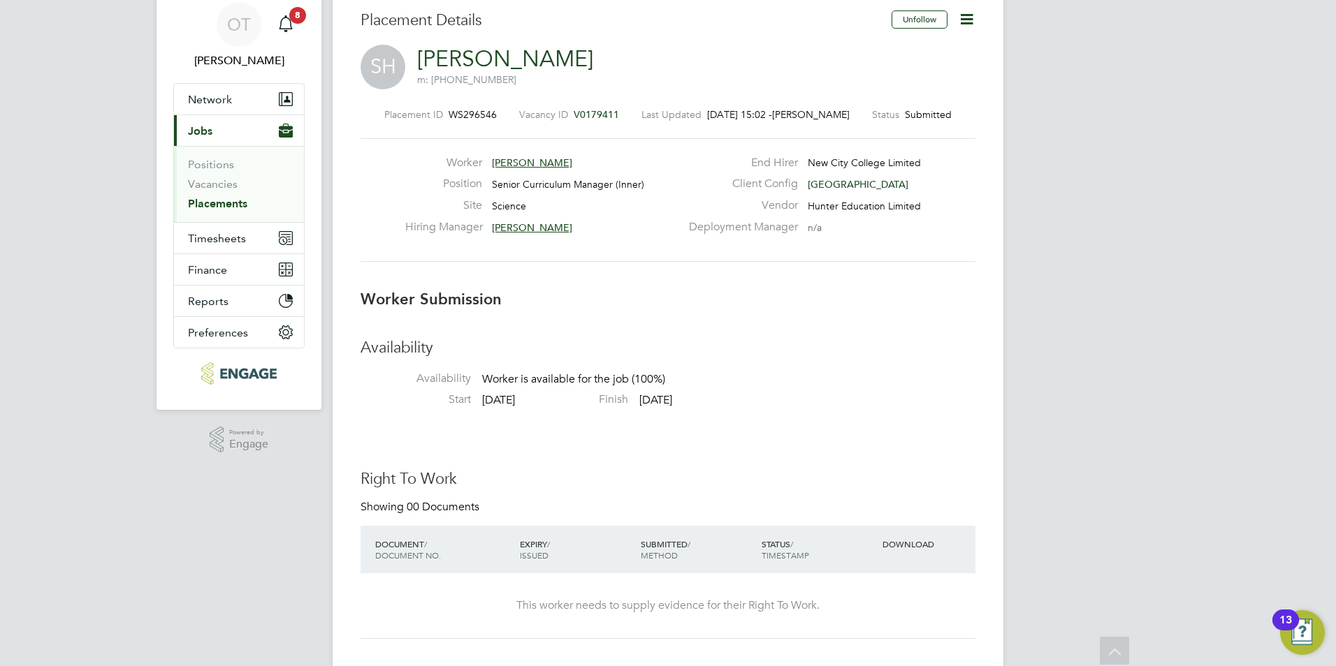
scroll to position [0, 0]
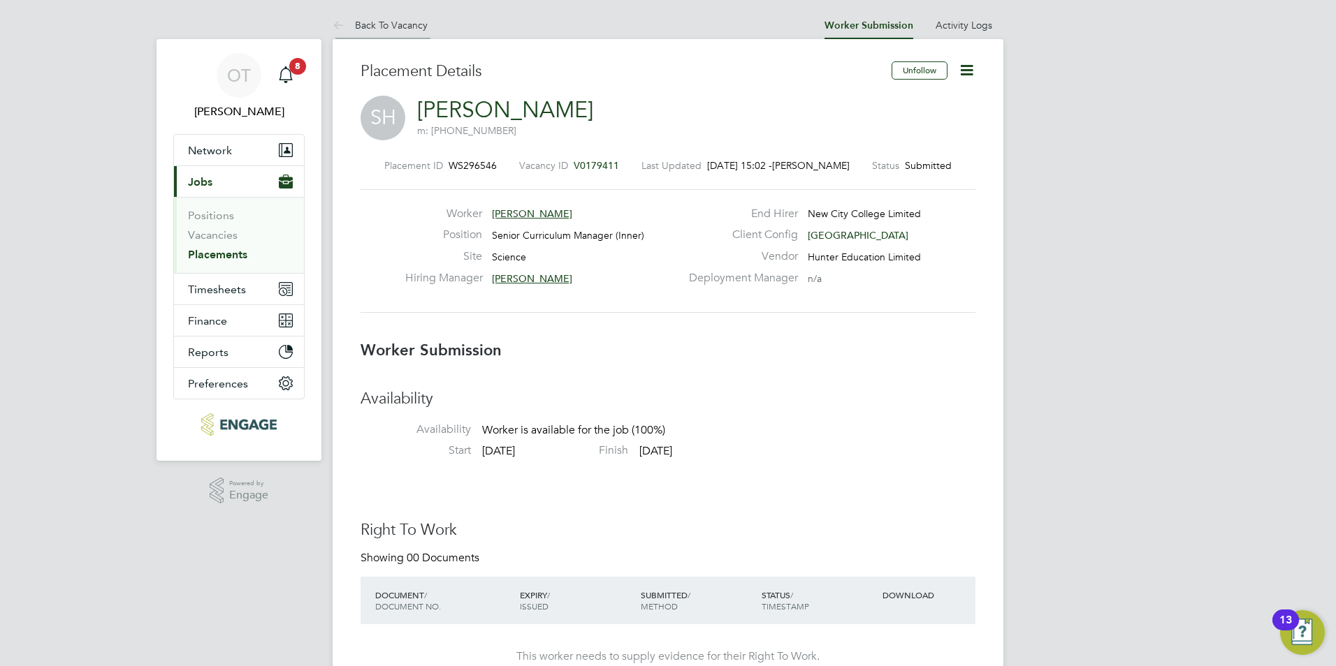
click at [390, 19] on link "Back To Vacancy" at bounding box center [379, 25] width 95 height 13
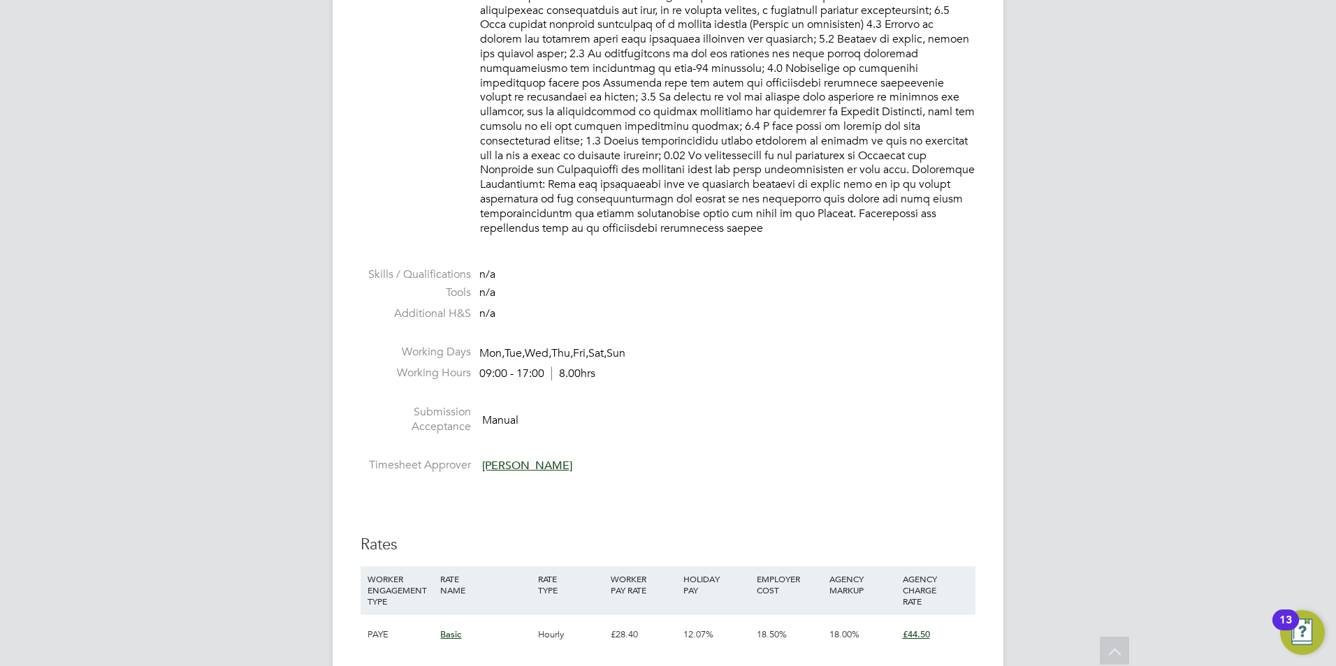
scroll to position [1109, 0]
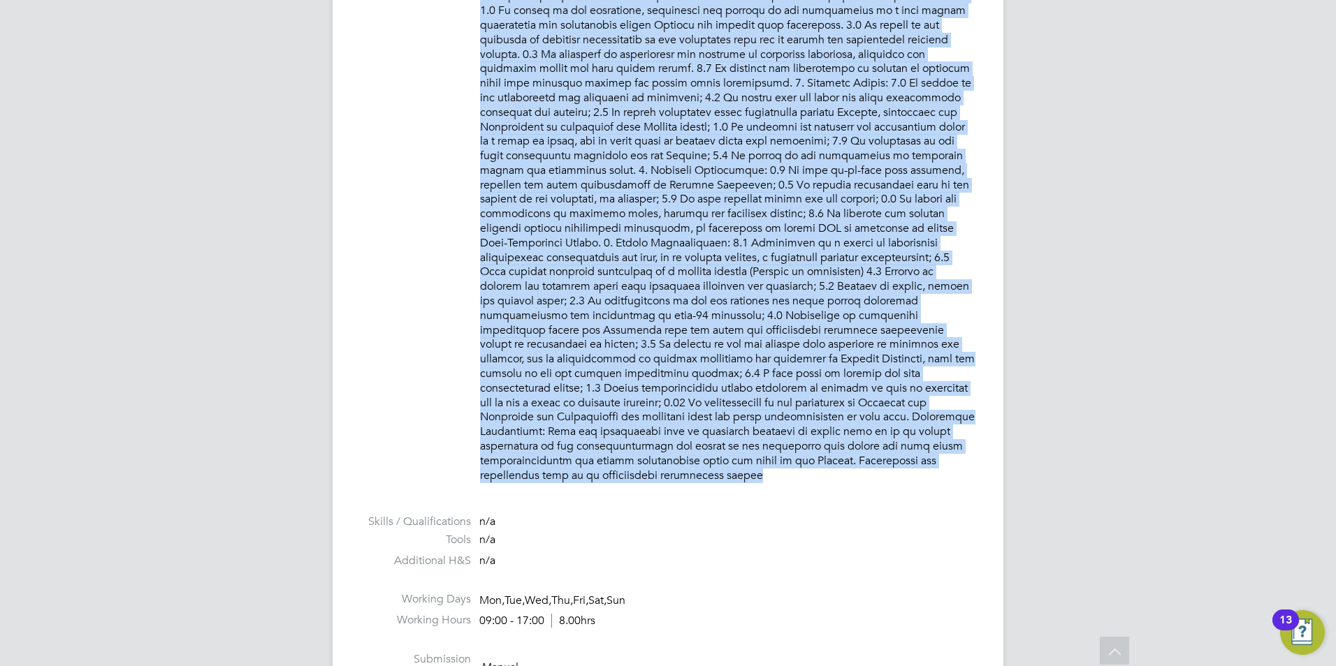
drag, startPoint x: 480, startPoint y: 37, endPoint x: 782, endPoint y: 475, distance: 532.2
copy p "PURPOSE OF JOB: • To have responsibility for courses and defined operational is…"
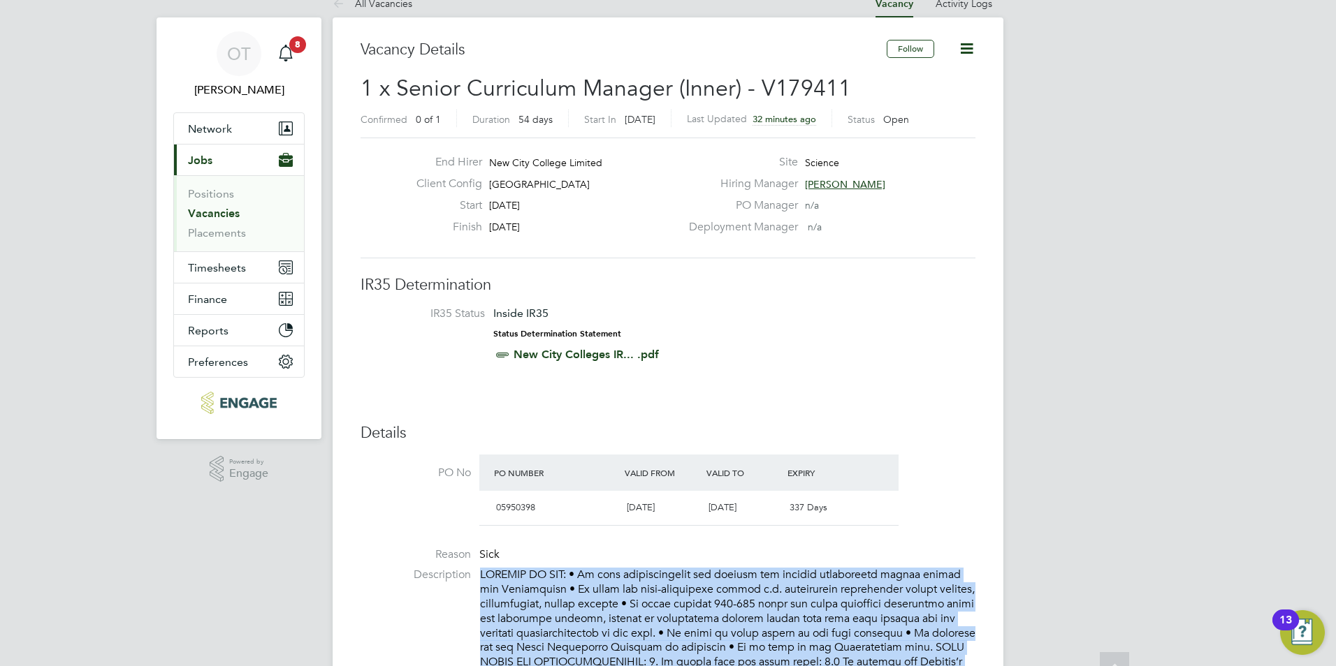
scroll to position [0, 0]
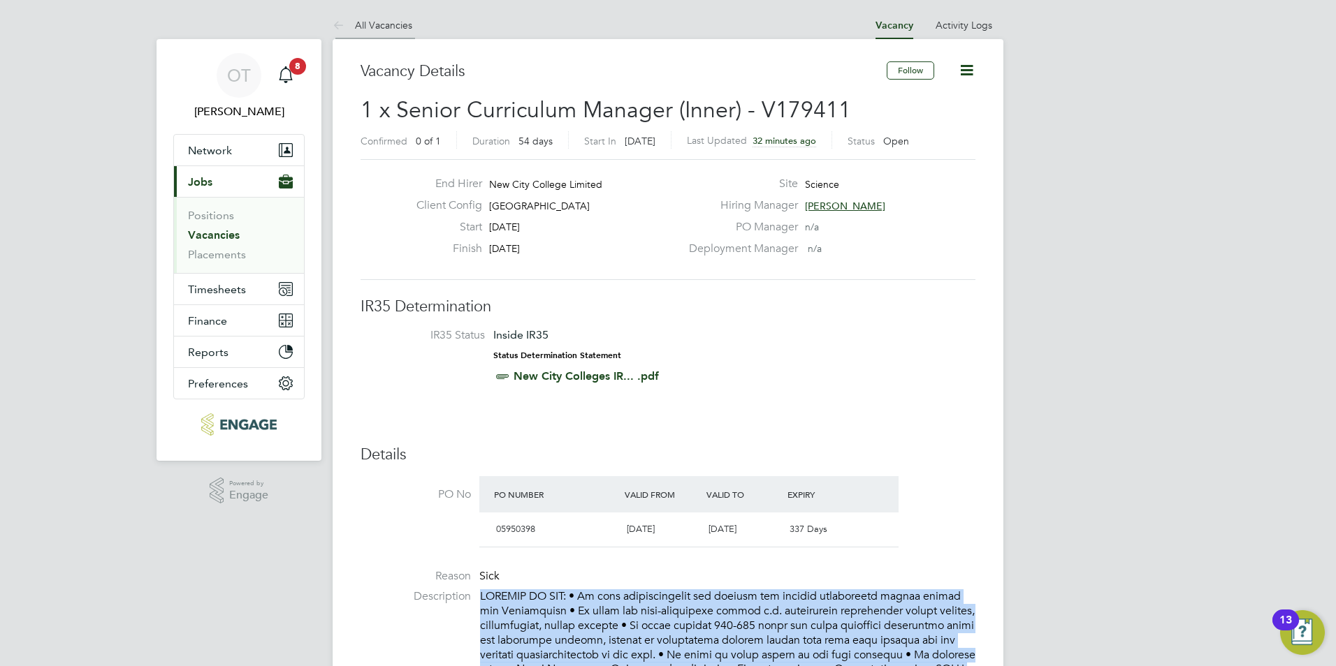
click at [374, 31] on li "All Vacancies" at bounding box center [372, 25] width 80 height 28
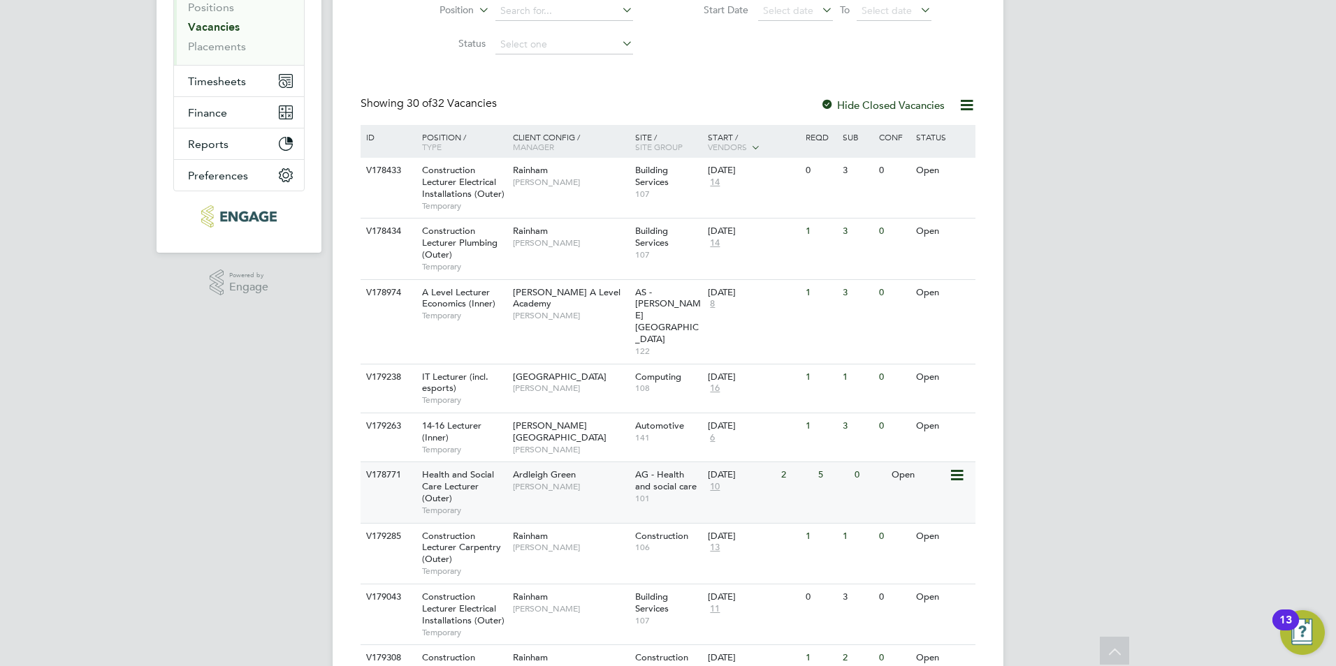
scroll to position [210, 0]
click at [543, 480] on span "[PERSON_NAME]" at bounding box center [570, 485] width 115 height 11
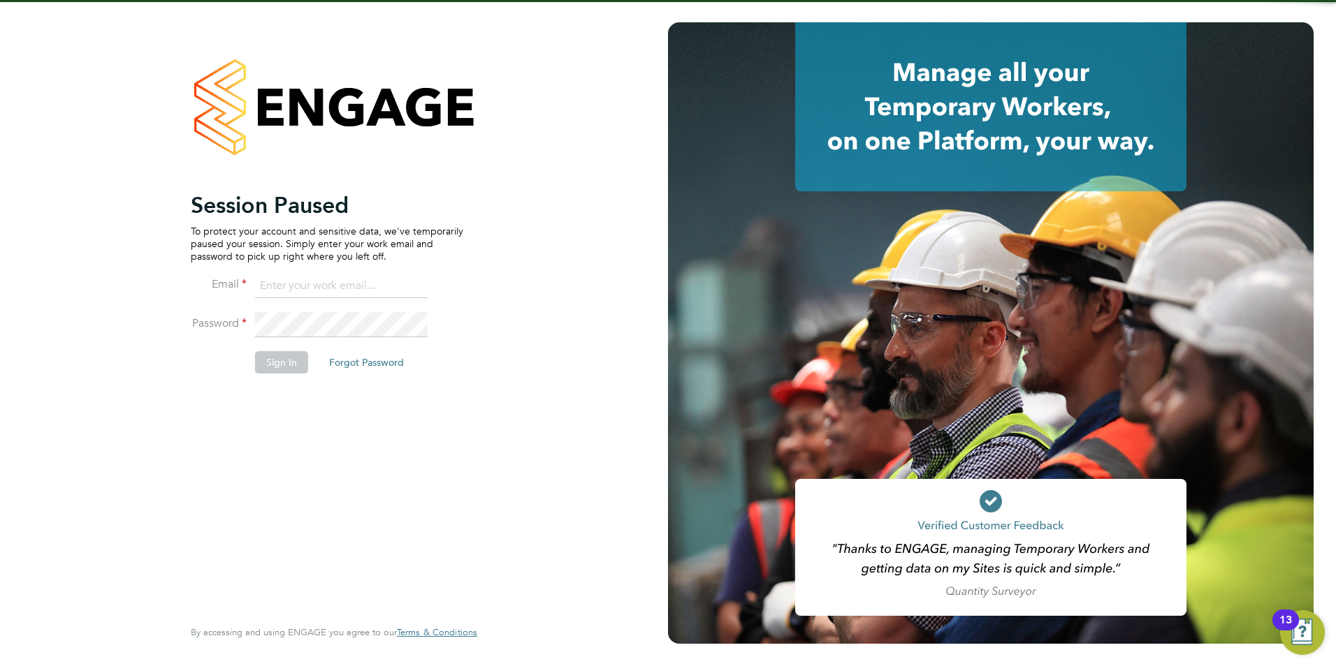
type input "olivia.triassi@huntereducation.co.uk"
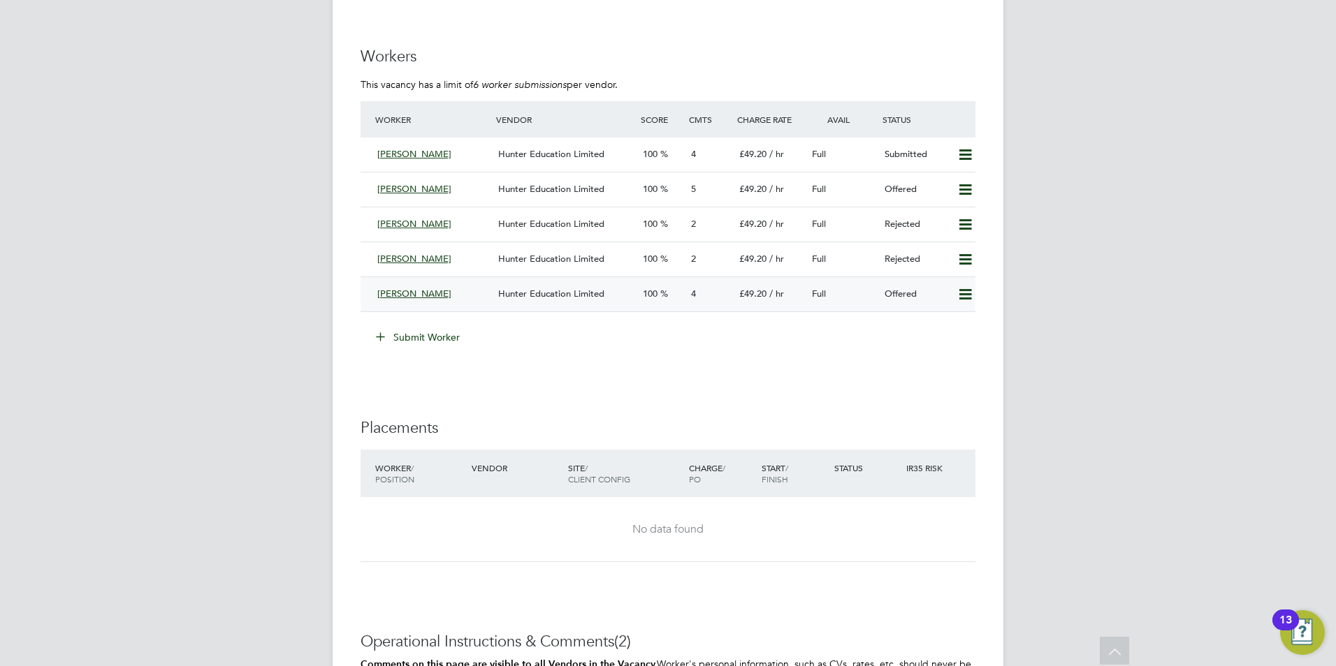
click at [539, 293] on span "Hunter Education Limited" at bounding box center [551, 294] width 106 height 12
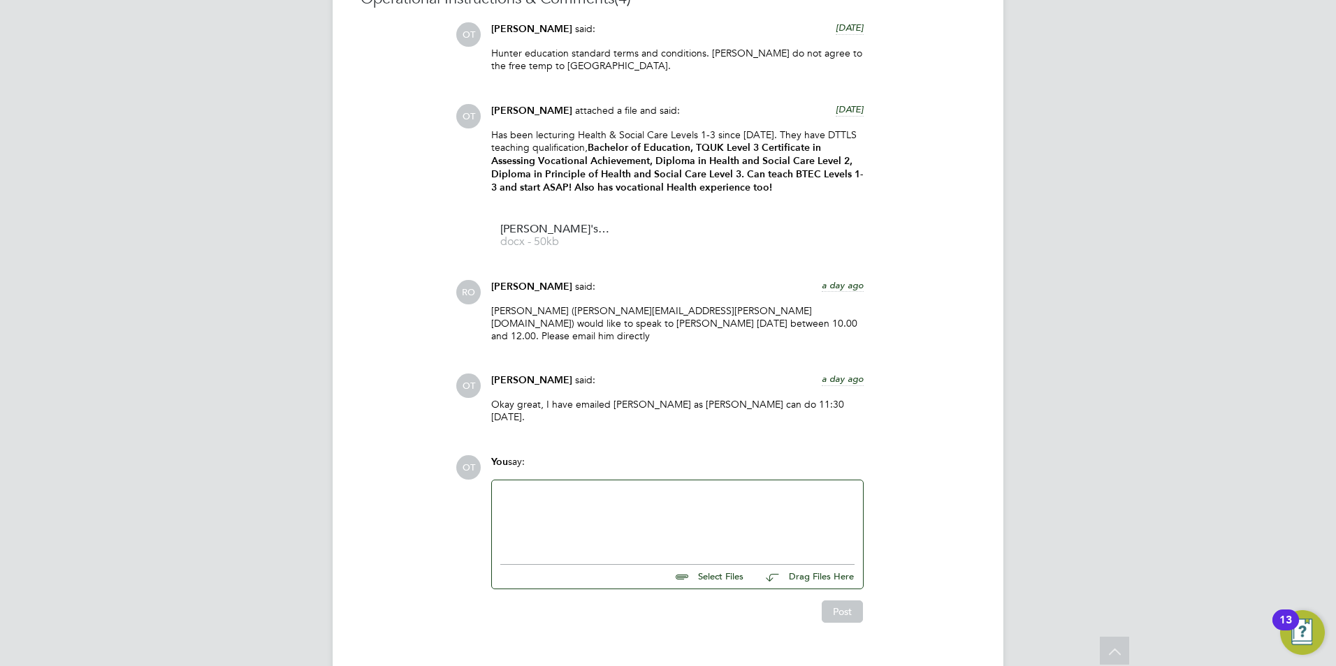
click at [678, 489] on div at bounding box center [677, 519] width 354 height 60
drag, startPoint x: 594, startPoint y: 473, endPoint x: 601, endPoint y: 475, distance: 7.3
click at [664, 489] on div "Vetting form completed for Roselyn. Fully Vetted. Please can you confirm you ar…" at bounding box center [677, 519] width 354 height 60
click at [720, 495] on div "Vetting form completed for Roselyn. Fully Vetted. Please can you confirm you ar…" at bounding box center [677, 519] width 354 height 60
click at [715, 489] on div "Vetting form completed for Roselyn. Fully Vetted. Please can you confirm you ar…" at bounding box center [677, 519] width 354 height 60
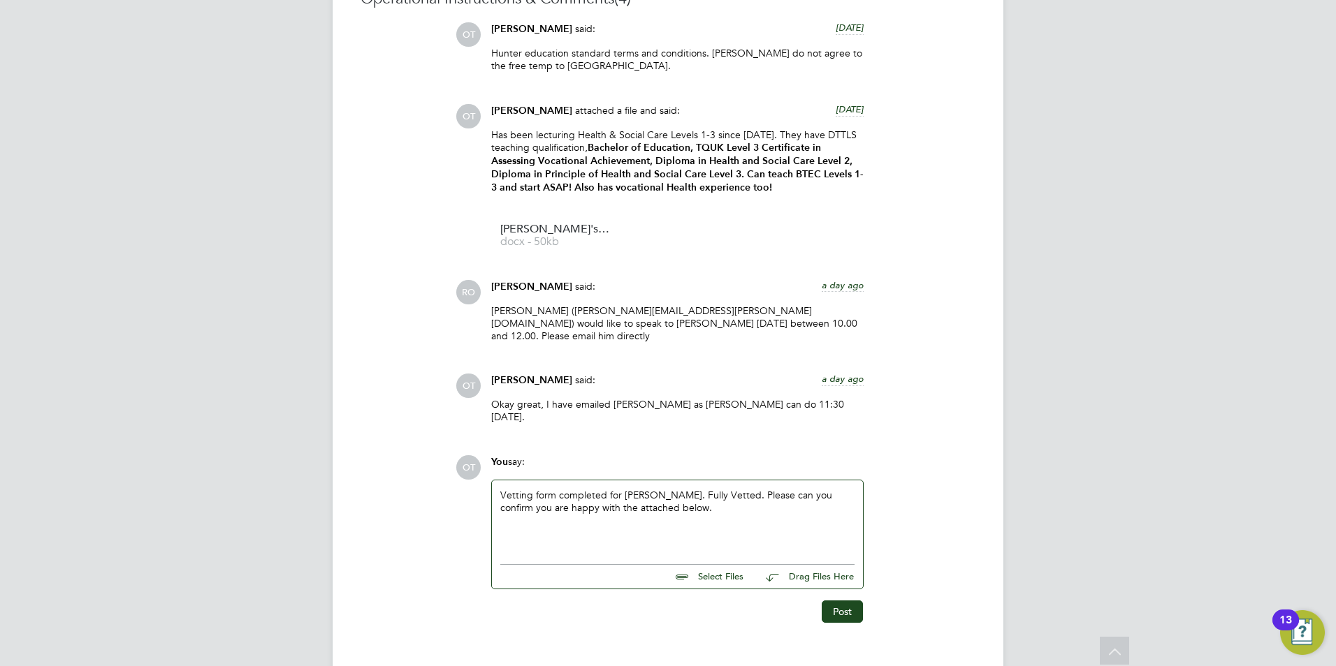
click at [716, 565] on input "file" at bounding box center [750, 575] width 210 height 20
type input "C:\fakepath\Candidate Vetting Form - Rosleyn Donkor.docx"
click at [692, 578] on input "file" at bounding box center [750, 588] width 210 height 20
type input "C:\fakepath\DBS Nov 2024 .pdf"
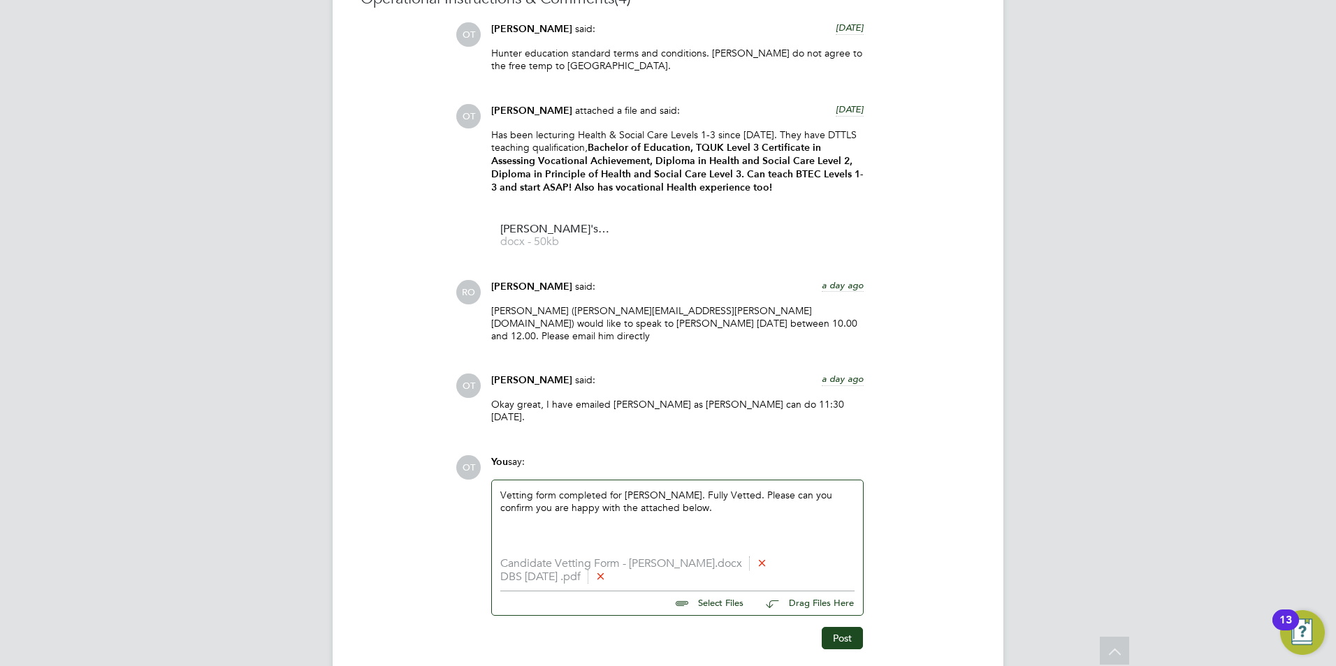
click at [717, 592] on input "file" at bounding box center [750, 602] width 210 height 20
type input "C:\fakepath\BSc of education.jpg"
click at [622, 584] on icon at bounding box center [623, 589] width 10 height 10
click at [710, 592] on input "file" at bounding box center [750, 602] width 210 height 20
type input "C:\fakepath\DTTLS .pdf"
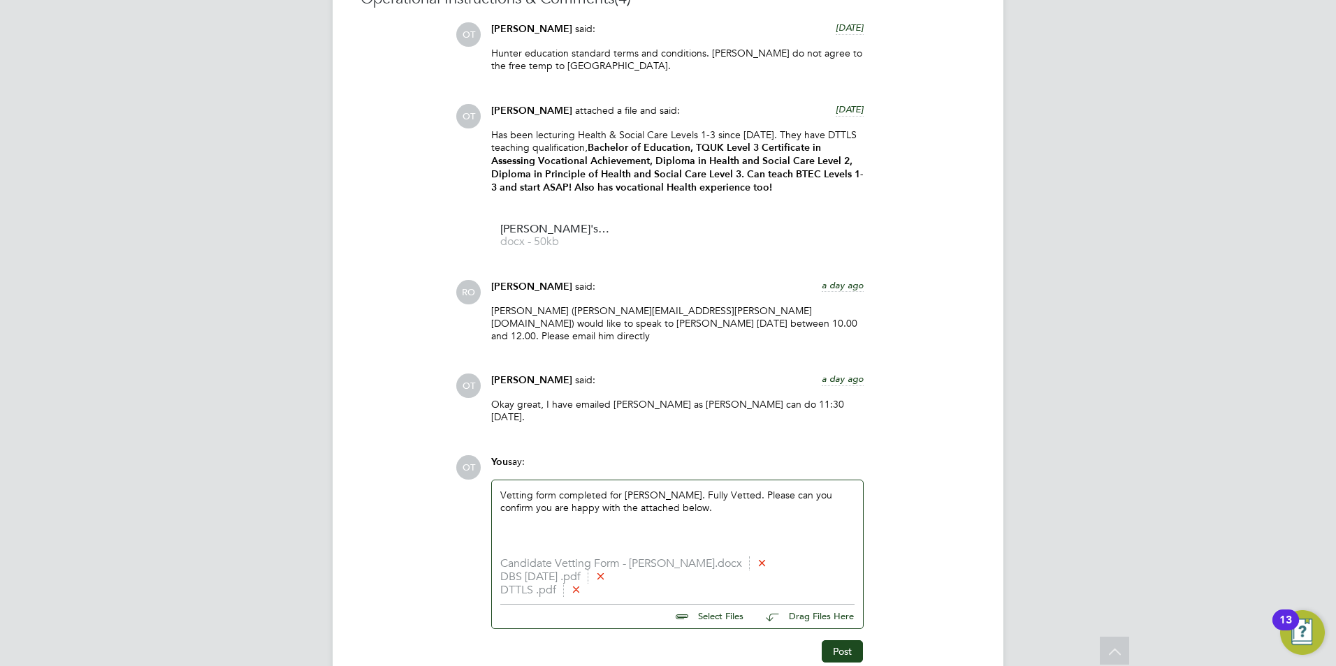
click at [703, 605] on input "file" at bounding box center [750, 615] width 210 height 20
type input "C:\fakepath\BSc of education 2.pdf"
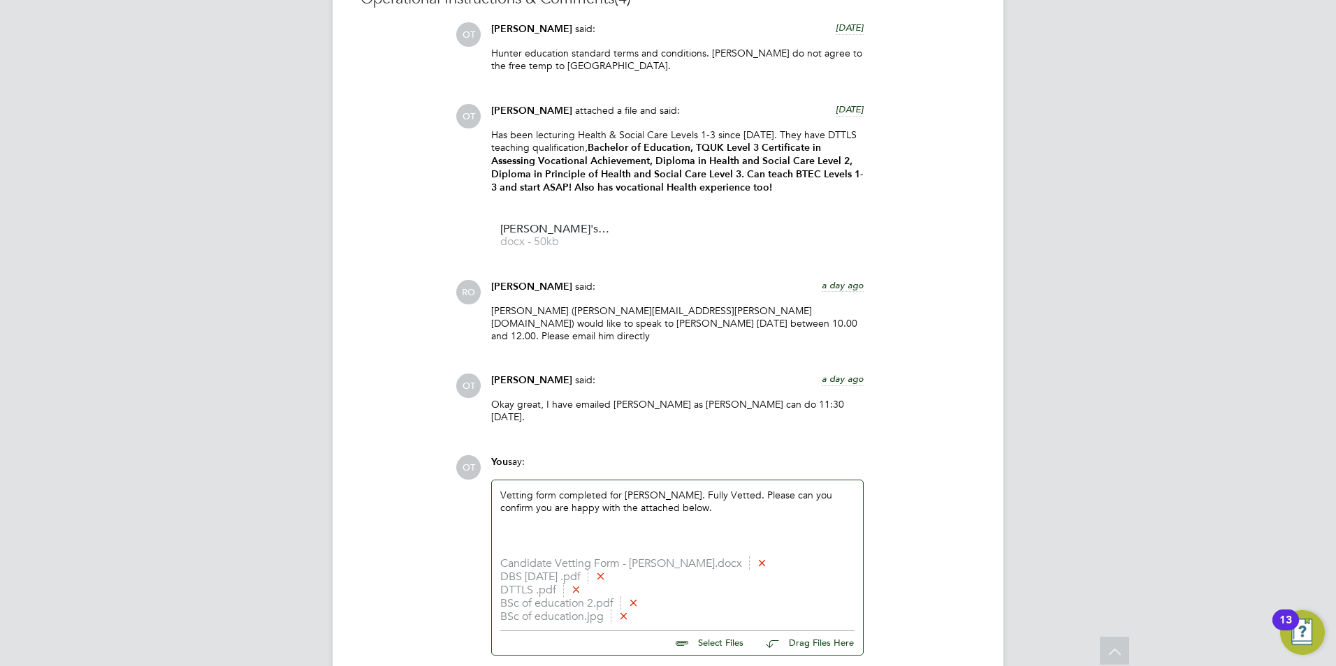
click at [710, 631] on input "file" at bounding box center [750, 641] width 210 height 20
type input "C:\fakepath\Assessers qual .pdf"
click at [705, 645] on input "file" at bounding box center [750, 655] width 210 height 20
type input "C:\fakepath\POA Aug 2025 .pdf"
click at [725, 658] on input "file" at bounding box center [750, 668] width 210 height 20
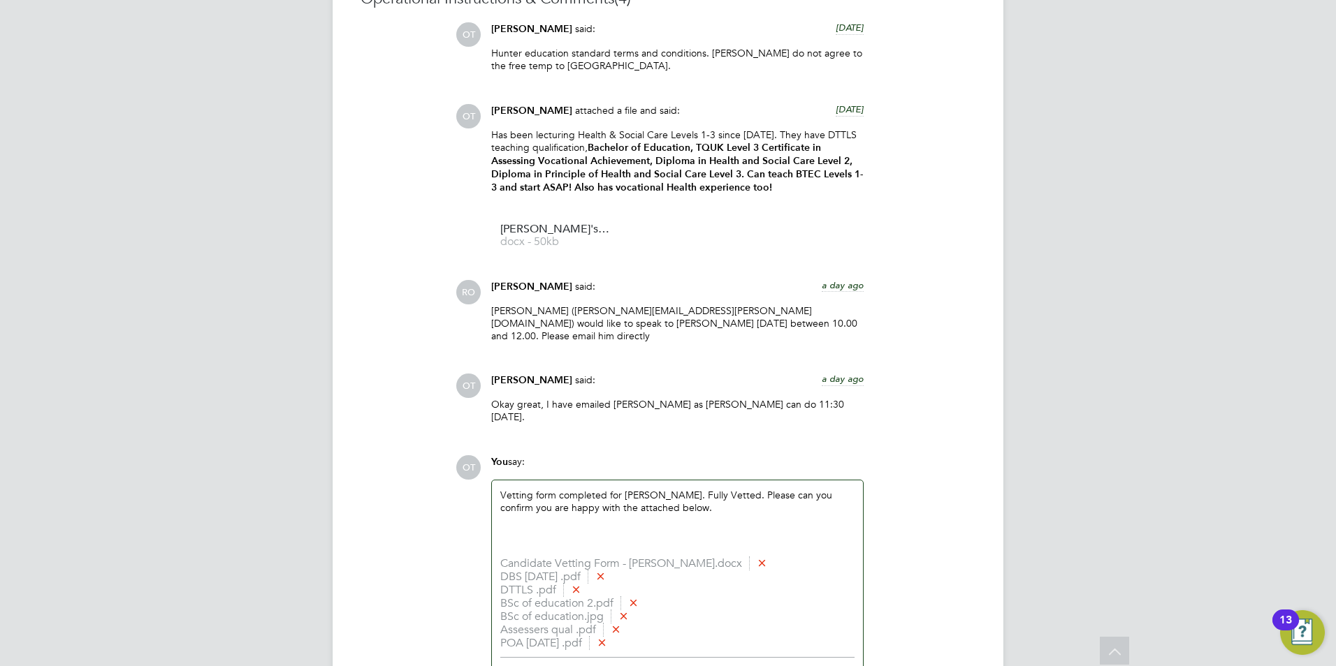
type input "C:\fakepath\Passport.jpg"
type input "C:\fakepath\QCF L2 HSC .pdf"
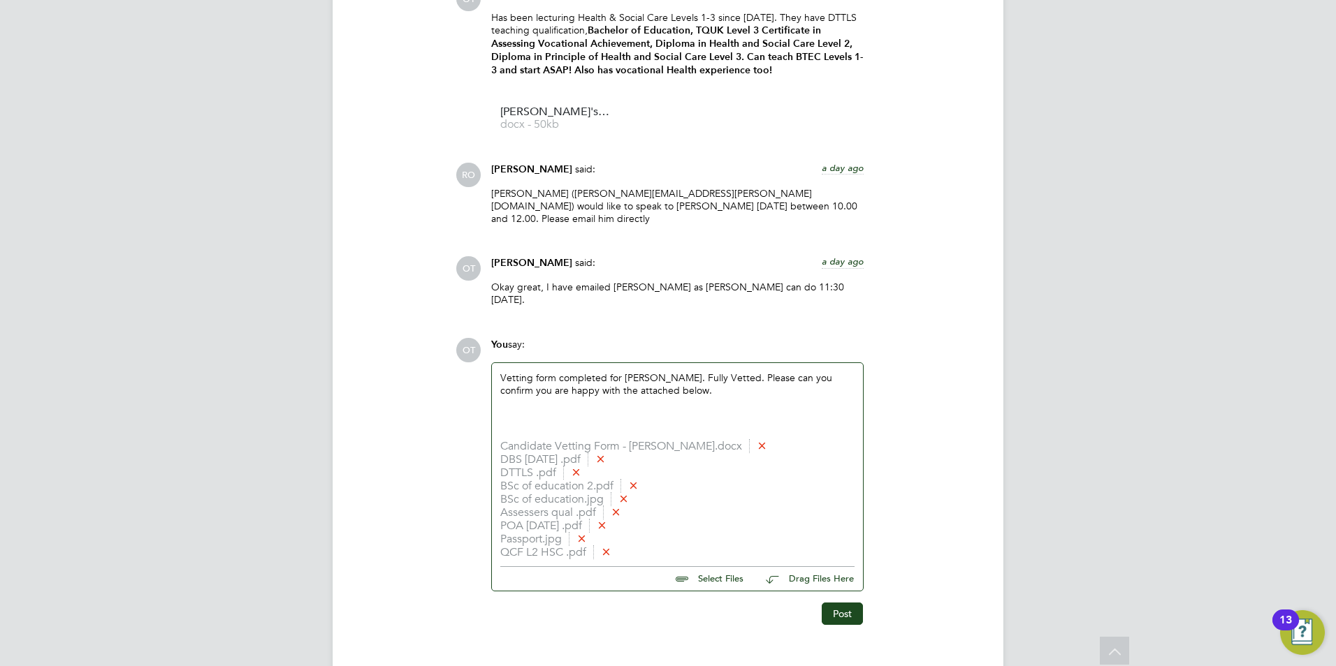
scroll to position [1448, 0]
click at [831, 601] on button "Post" at bounding box center [841, 612] width 41 height 22
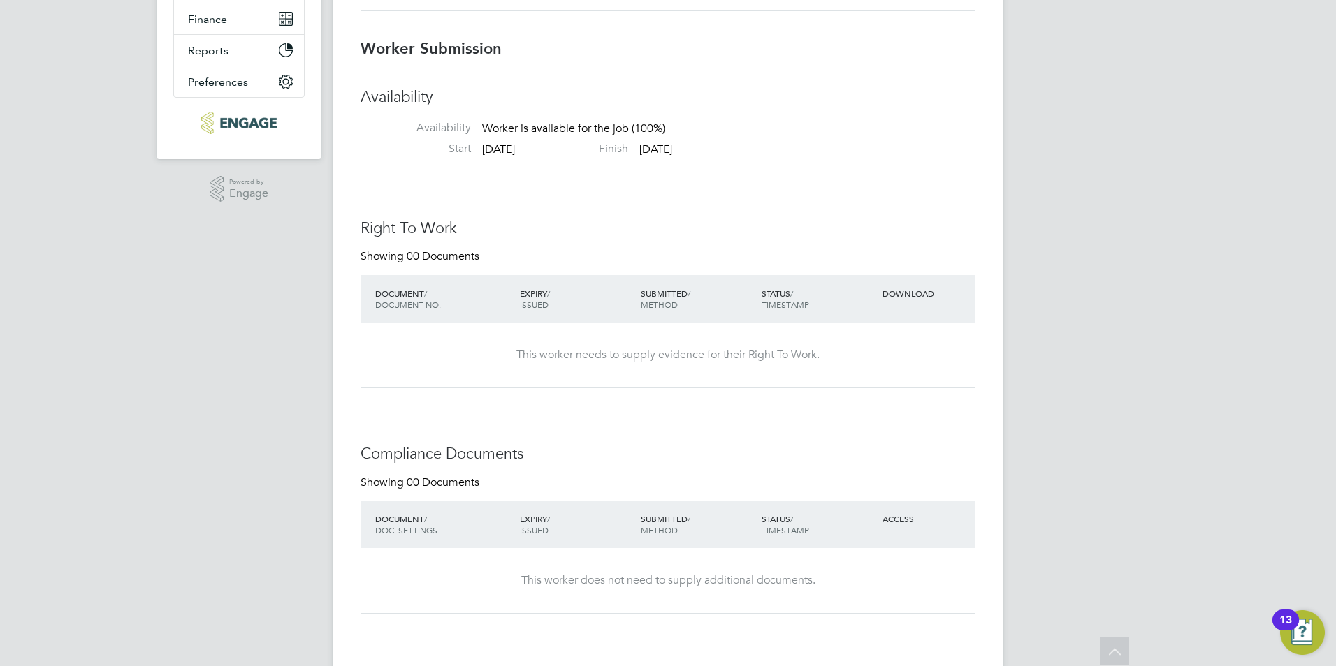
scroll to position [0, 0]
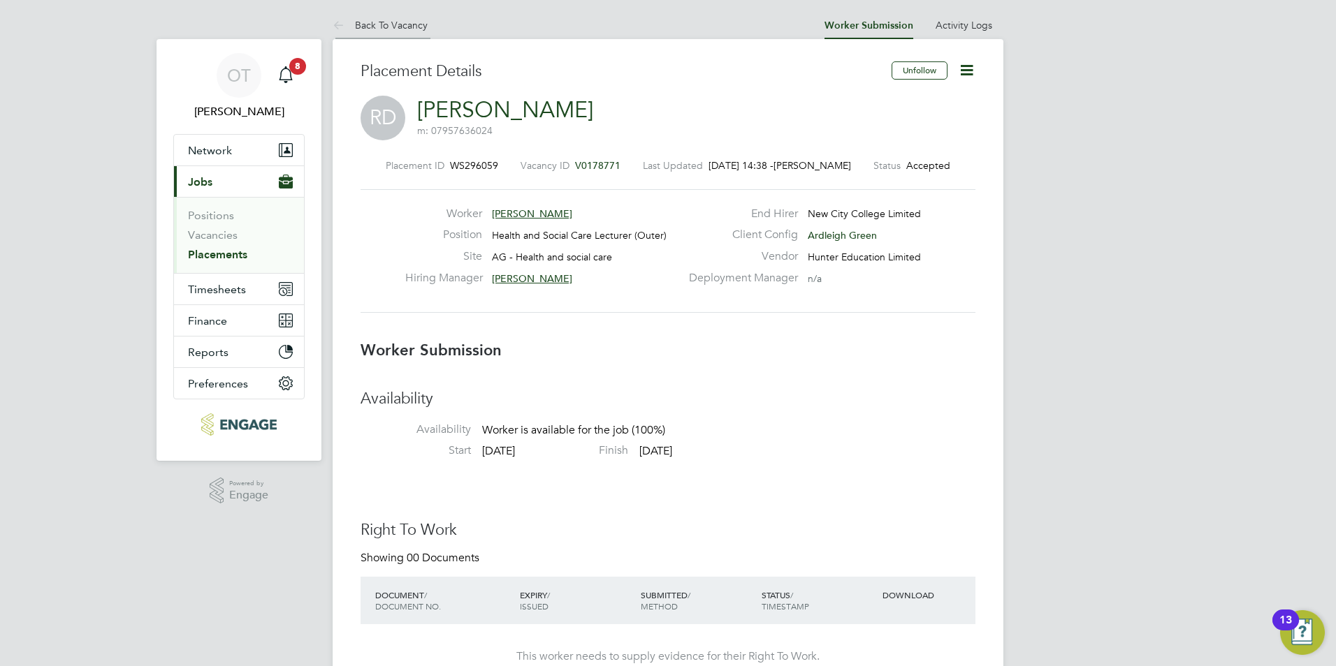
click at [367, 27] on link "Back To Vacancy" at bounding box center [379, 25] width 95 height 13
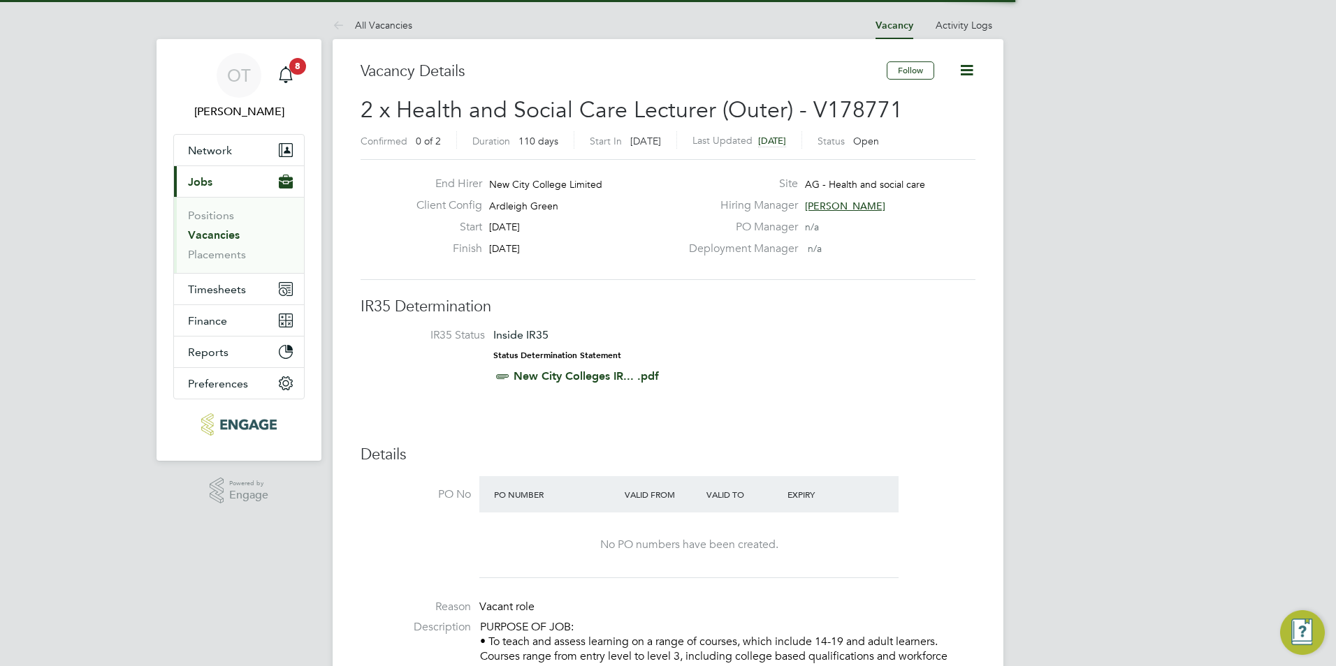
scroll to position [24, 122]
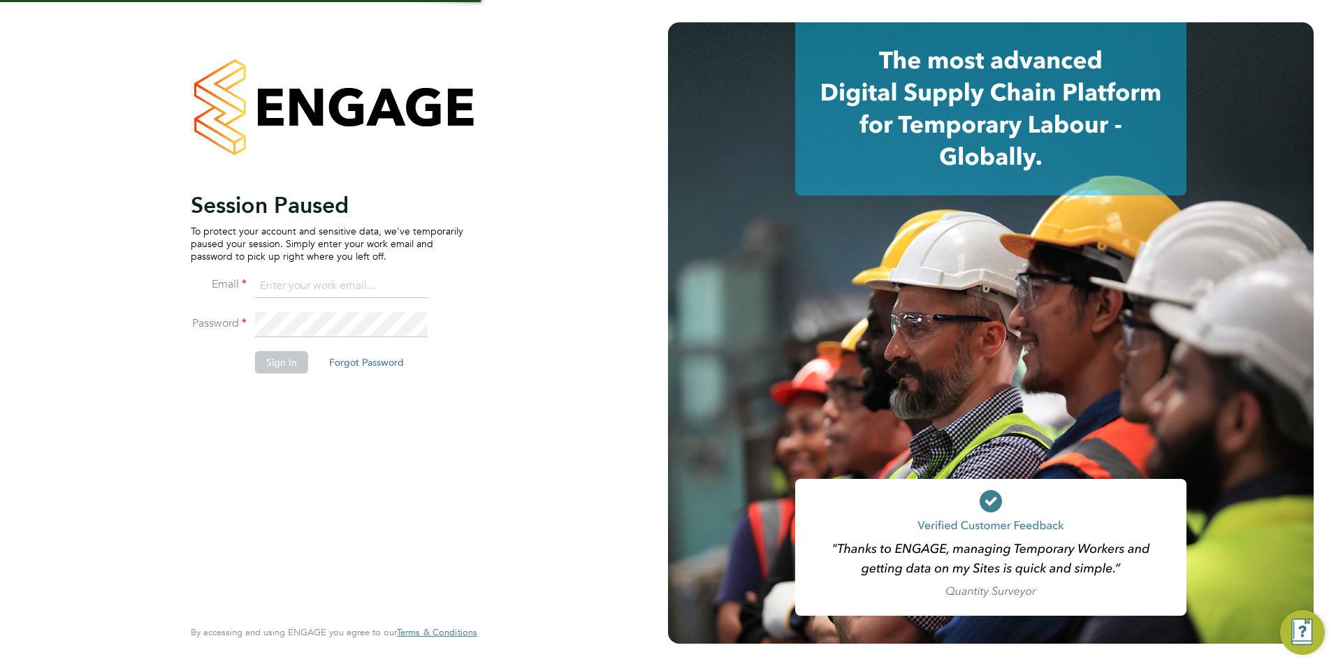
type input "olivia.triassi@huntereducation.co.uk"
click at [290, 360] on button "Sign In" at bounding box center [281, 362] width 53 height 22
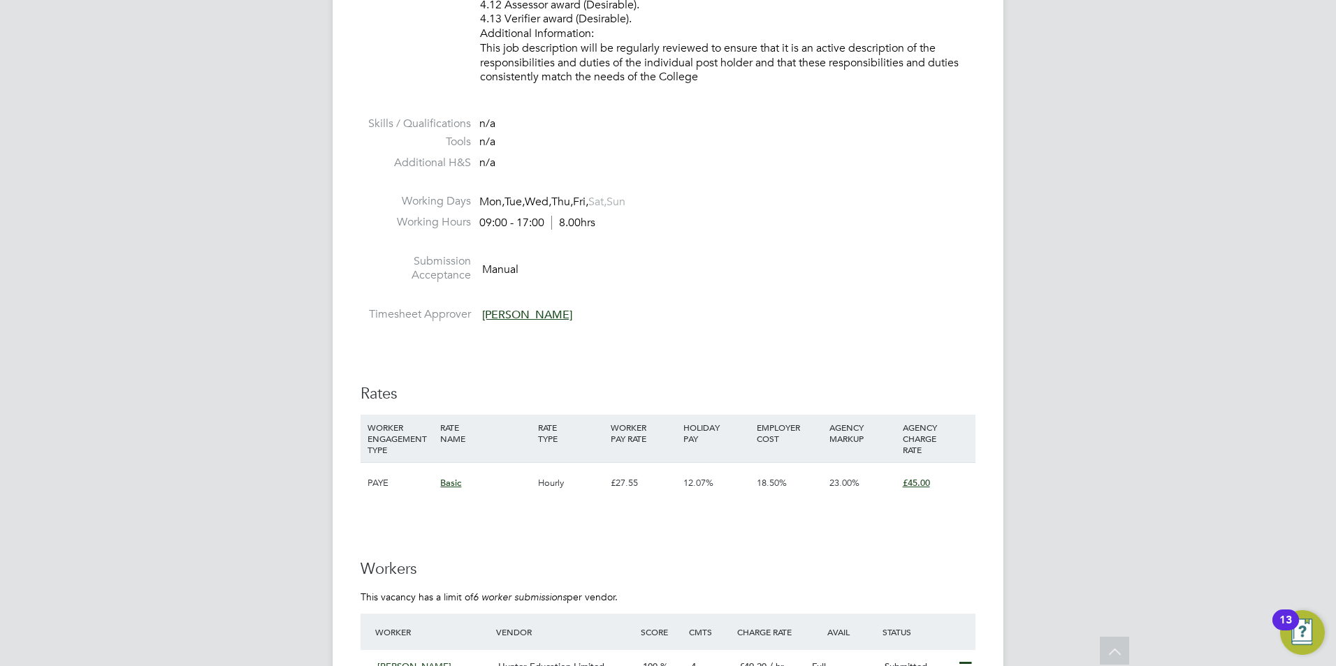
scroll to position [2026, 0]
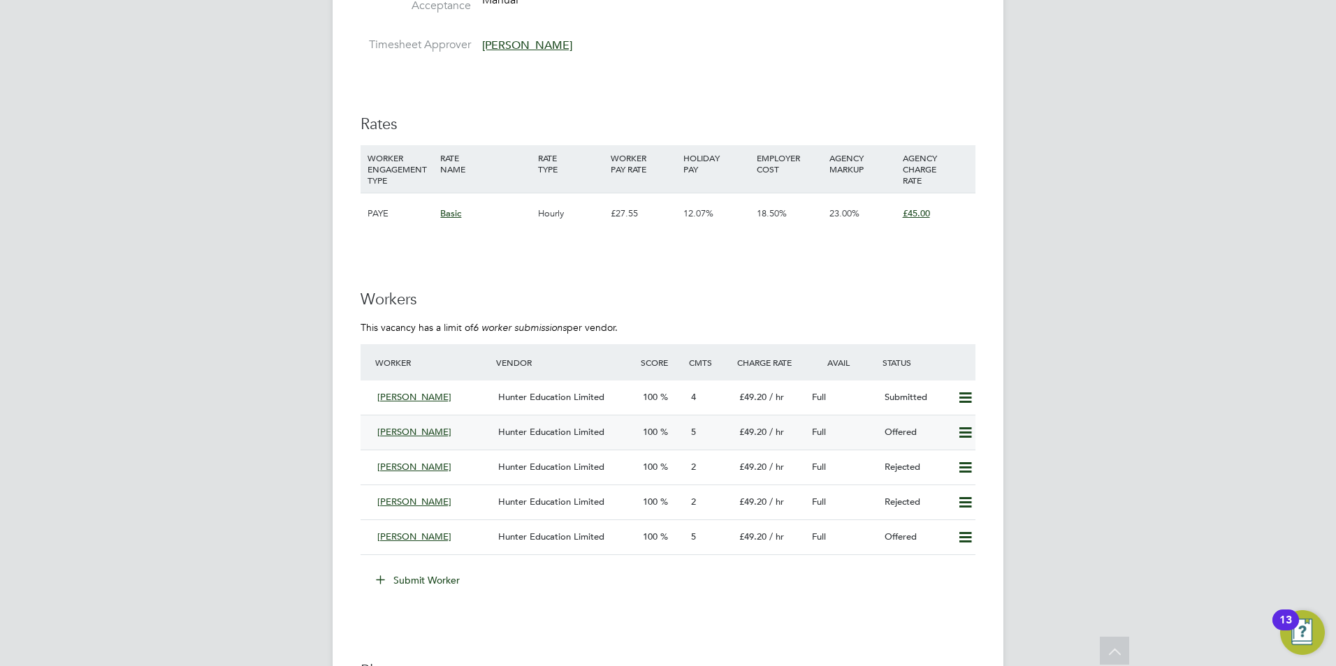
click at [599, 435] on span "Hunter Education Limited" at bounding box center [551, 432] width 106 height 12
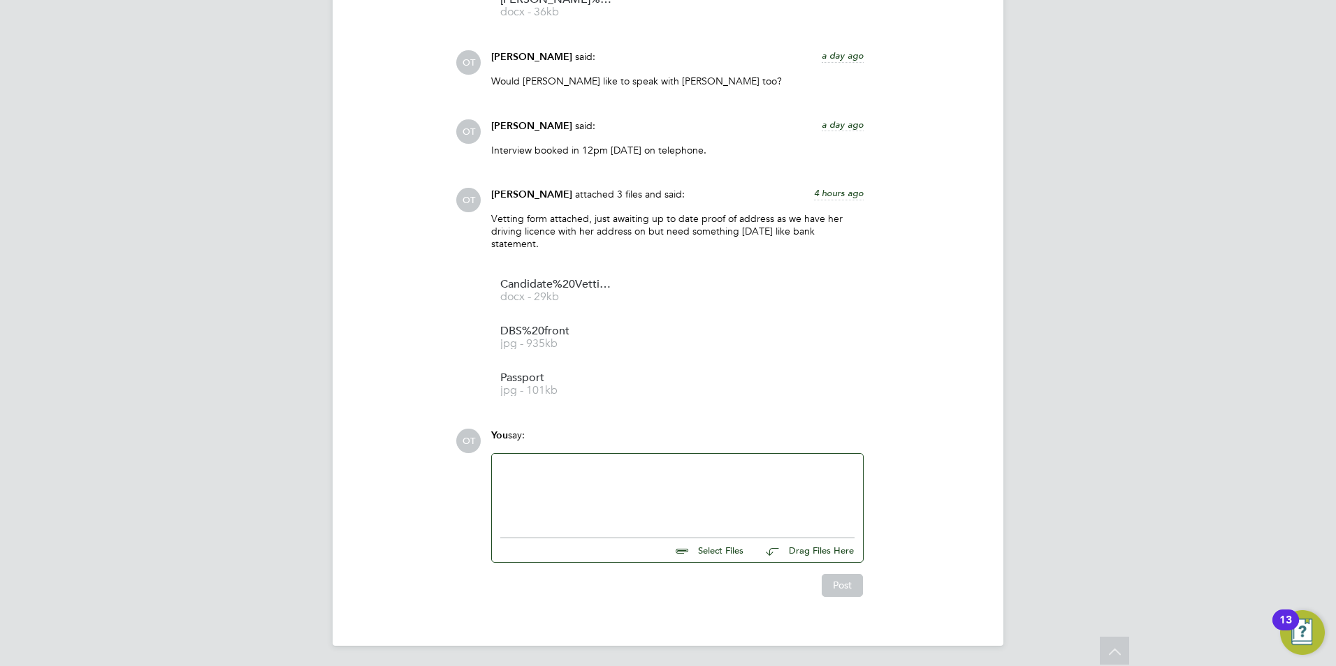
click at [724, 547] on input "file" at bounding box center [750, 549] width 210 height 20
click at [694, 483] on div at bounding box center [677, 492] width 354 height 60
drag, startPoint x: 678, startPoint y: 462, endPoint x: 613, endPoint y: 432, distance: 71.3
click at [613, 432] on div "You say:" at bounding box center [677, 441] width 372 height 24
click at [682, 463] on div "Now have the Proof of address. Attatchedis fulyl vetted and completed vetting f…" at bounding box center [677, 492] width 354 height 60
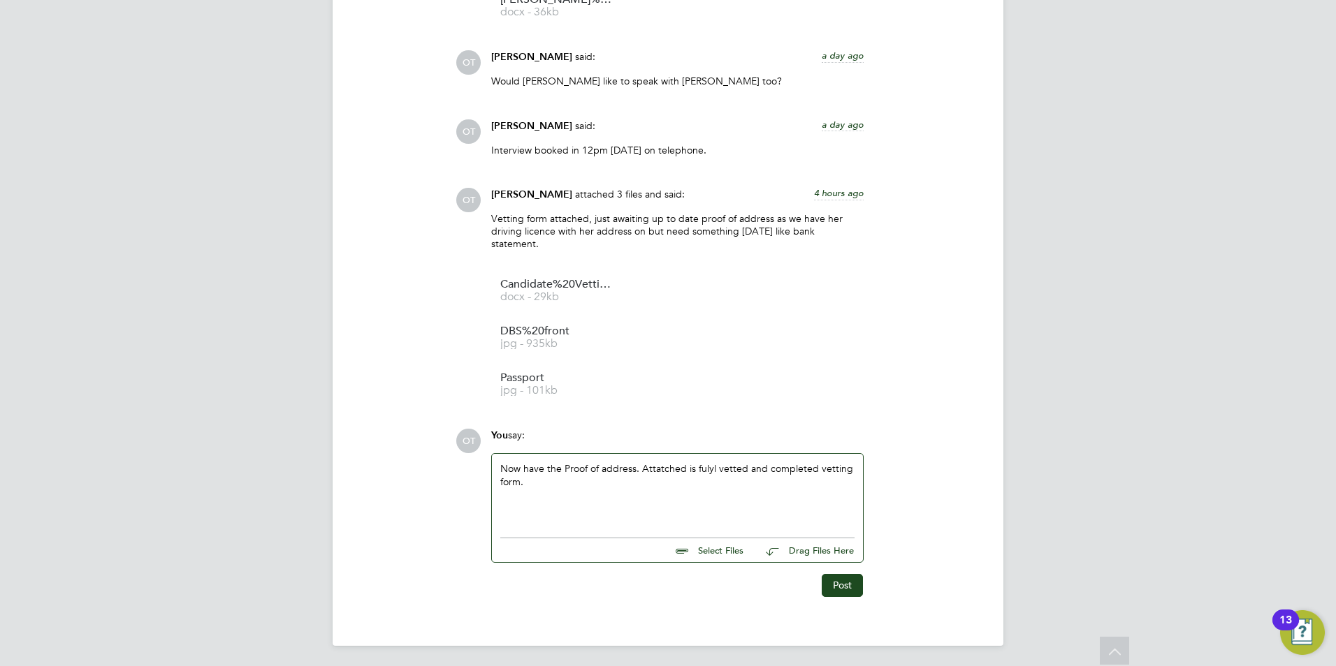
drag, startPoint x: 703, startPoint y: 467, endPoint x: 789, endPoint y: 521, distance: 101.7
click at [789, 521] on div "Now have the Proof of address. Attatched is fulyl vetted and completed vetting …" at bounding box center [677, 492] width 371 height 77
drag, startPoint x: 683, startPoint y: 468, endPoint x: 758, endPoint y: 210, distance: 268.4
click at [753, 202] on div "Olivia Triassi attached 3 files and said: 4 hours ago" at bounding box center [677, 200] width 372 height 24
click at [655, 487] on div "Now have the Proof of address. Attached is fully vetted and completed vetting f…" at bounding box center [677, 492] width 354 height 60
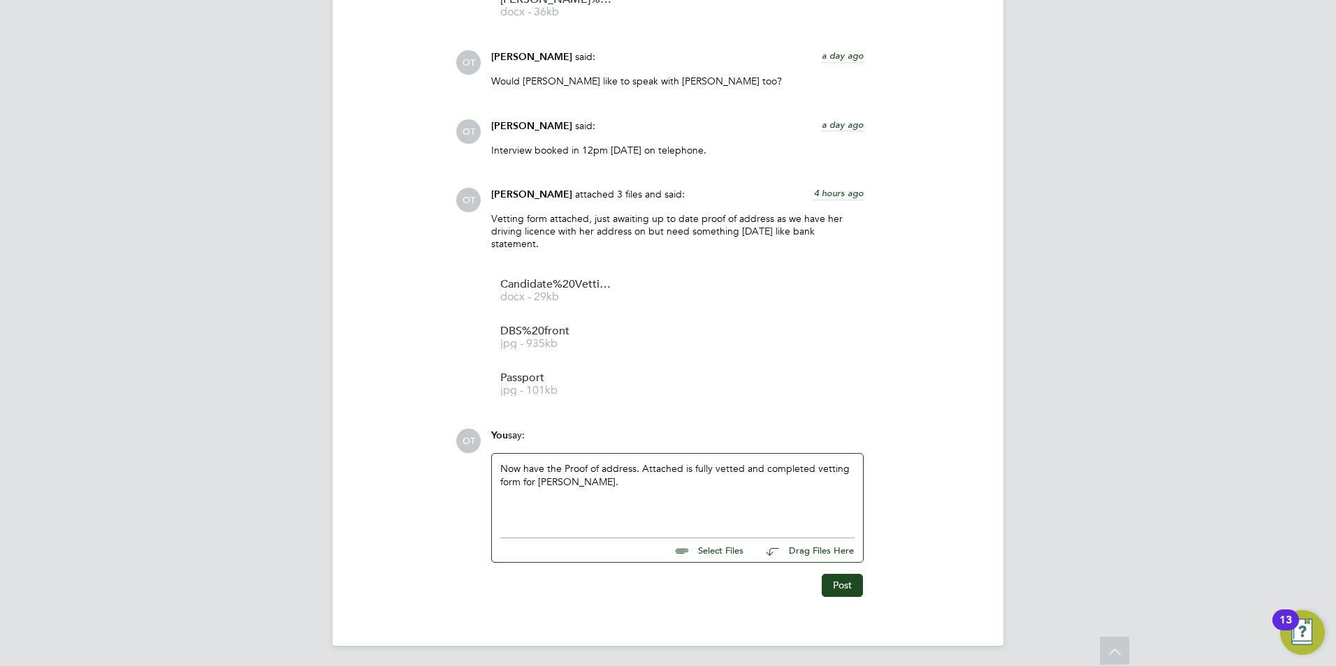
click at [703, 542] on input "file" at bounding box center [750, 549] width 210 height 20
type input "C:\fakepath\Candidate Vetting Form - Emelia Lewis.docx"
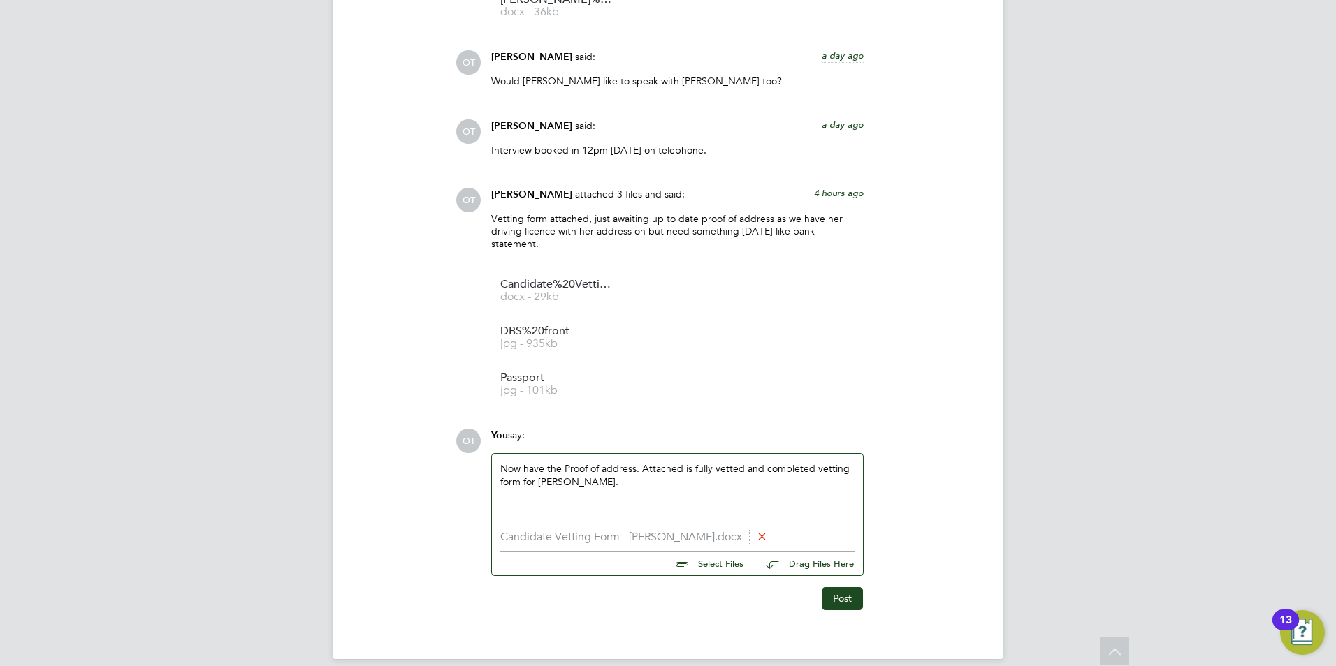
click at [703, 569] on input "file" at bounding box center [750, 562] width 210 height 20
type input "C:\fakepath\passport 1.jpg"
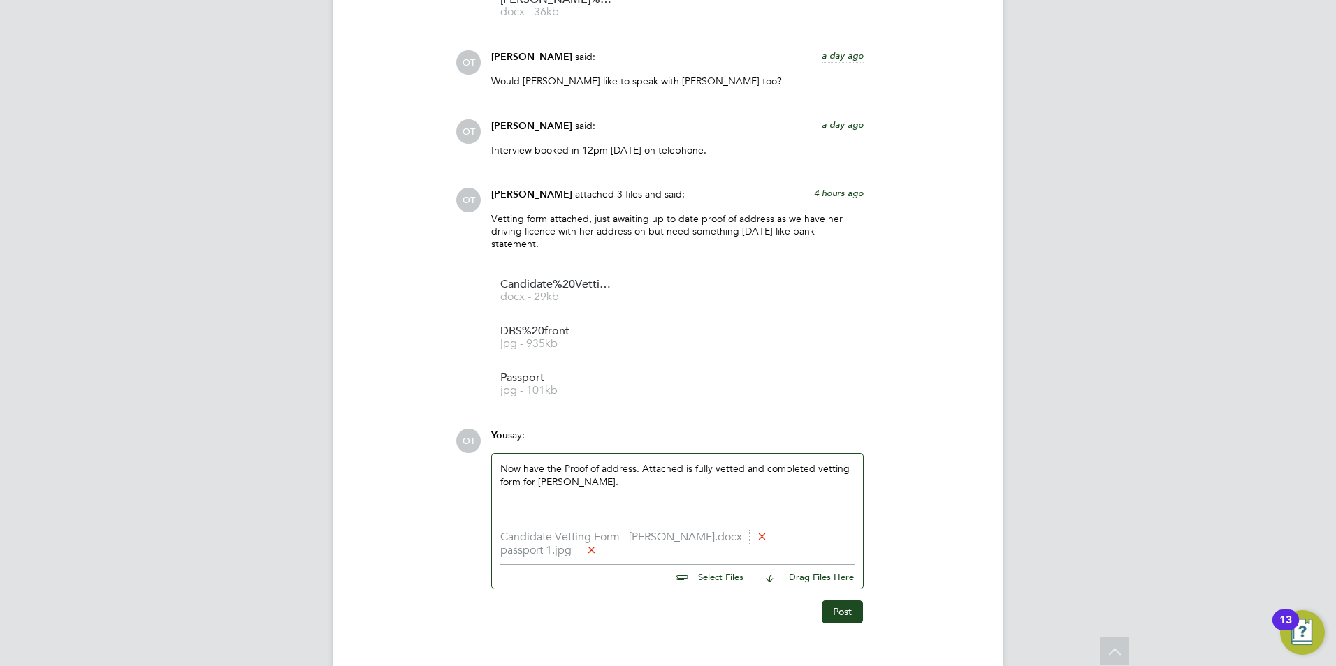
click at [703, 578] on input "file" at bounding box center [750, 575] width 210 height 20
type input "C:\fakepath\PGCE.jpg"
click at [721, 587] on input "file" at bounding box center [750, 588] width 210 height 20
type input "C:\fakepath\POA.pdf"
click at [723, 601] on input "file" at bounding box center [750, 602] width 210 height 20
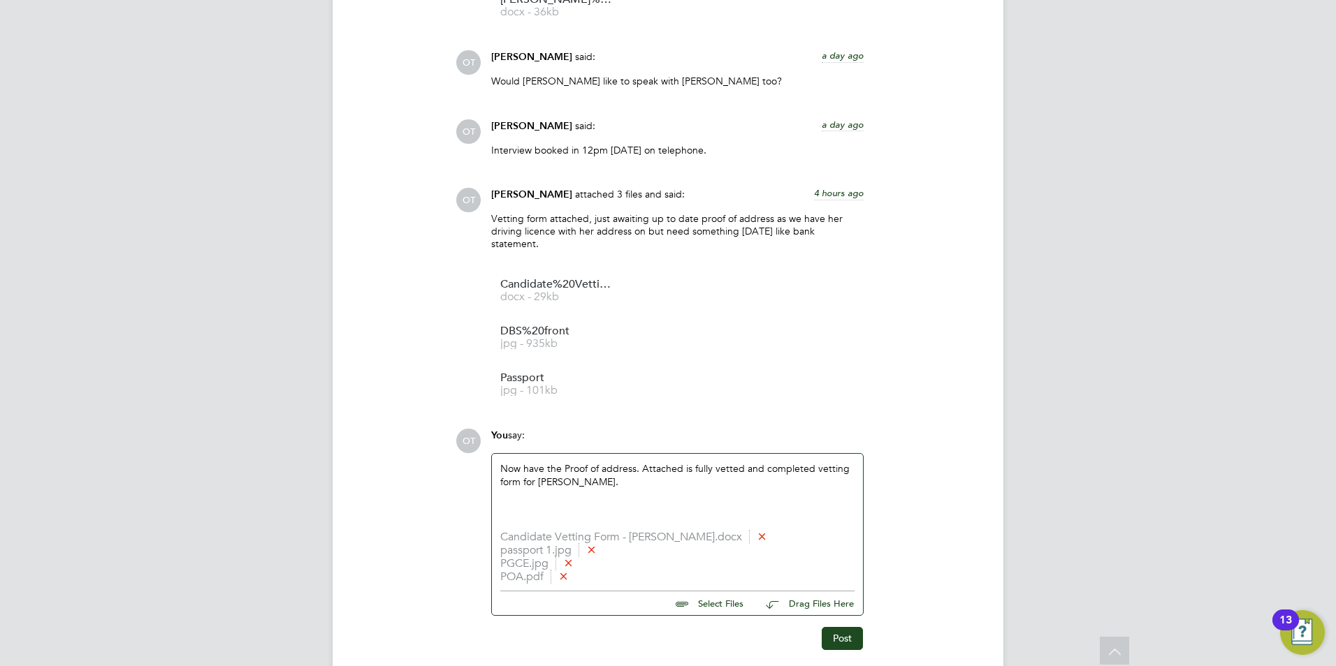
type input "C:\fakepath\DBS front.jpg"
click at [752, 648] on div "Post" at bounding box center [676, 652] width 372 height 22
click at [825, 650] on button "Post" at bounding box center [841, 652] width 41 height 22
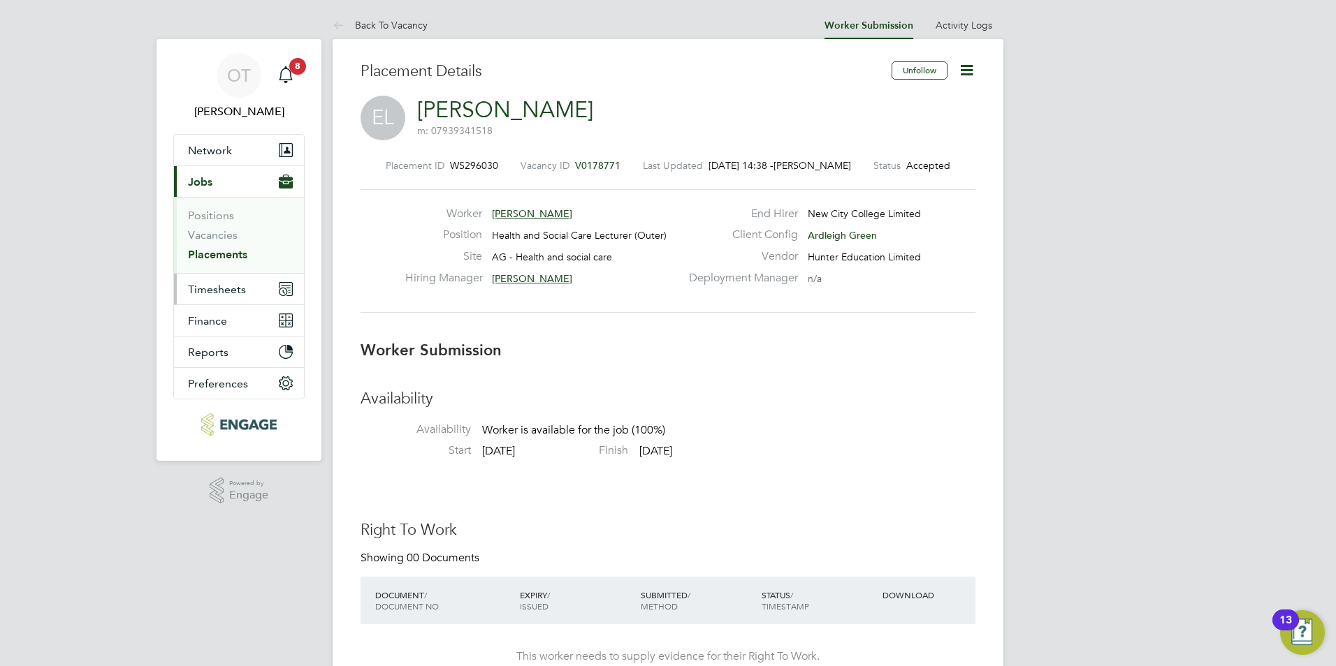
click at [214, 290] on span "Timesheets" at bounding box center [217, 289] width 58 height 13
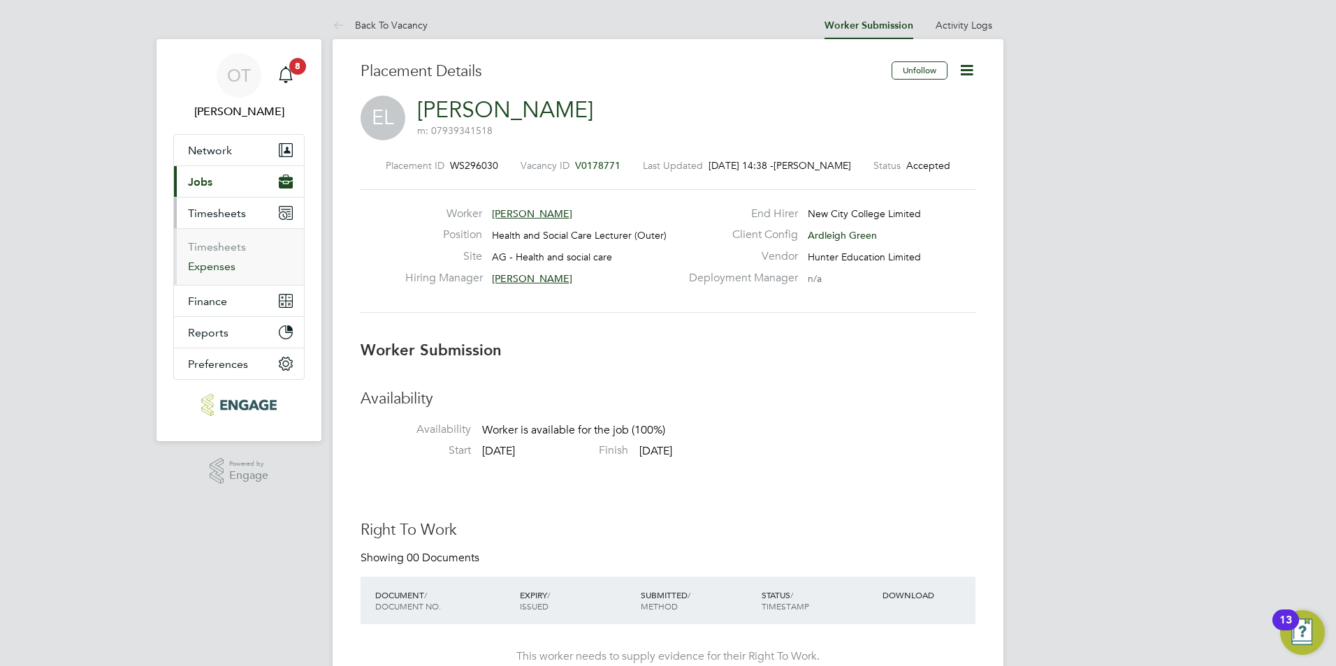
click at [221, 262] on link "Expenses" at bounding box center [211, 266] width 47 height 13
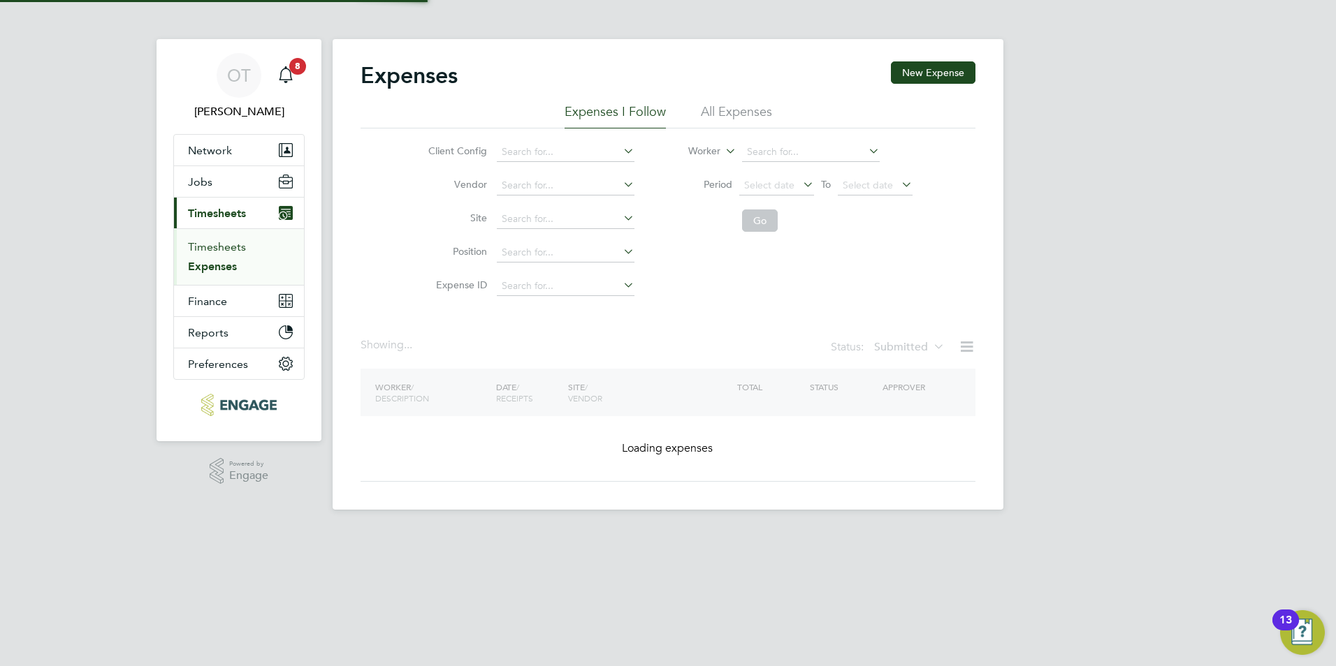
click at [227, 246] on link "Timesheets" at bounding box center [217, 246] width 58 height 13
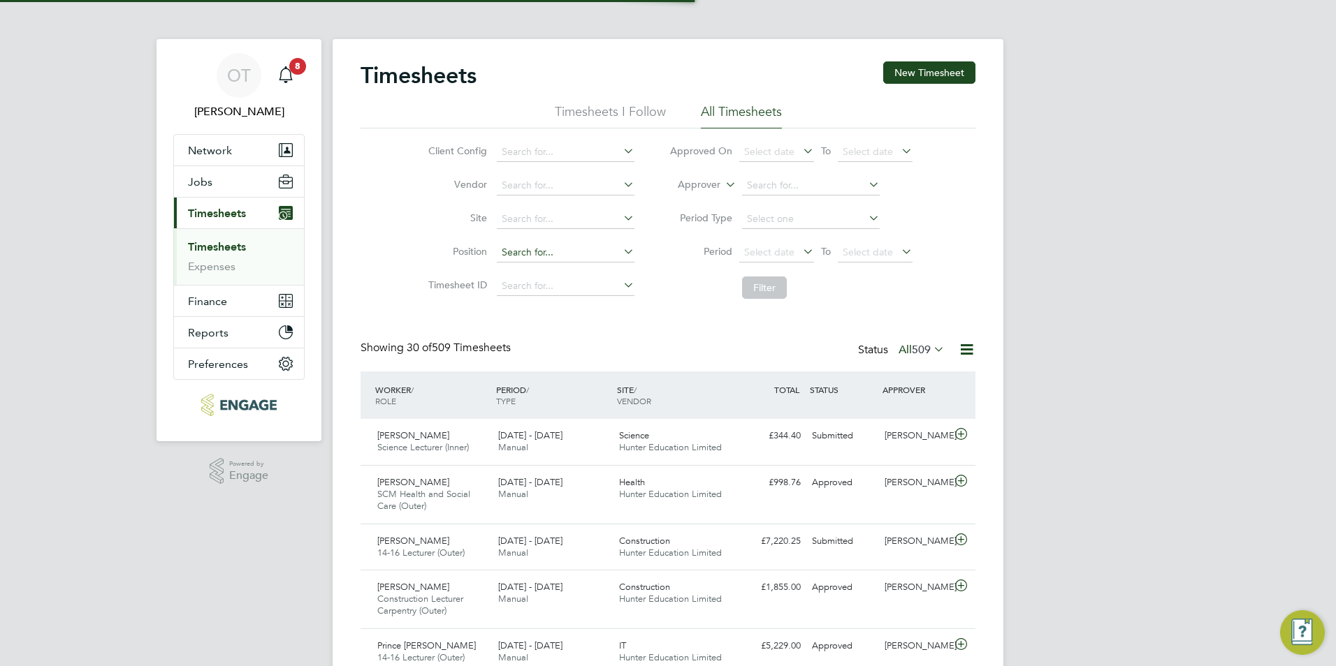
scroll to position [36, 122]
click at [746, 426] on div "£344.40 Submitted" at bounding box center [769, 436] width 73 height 23
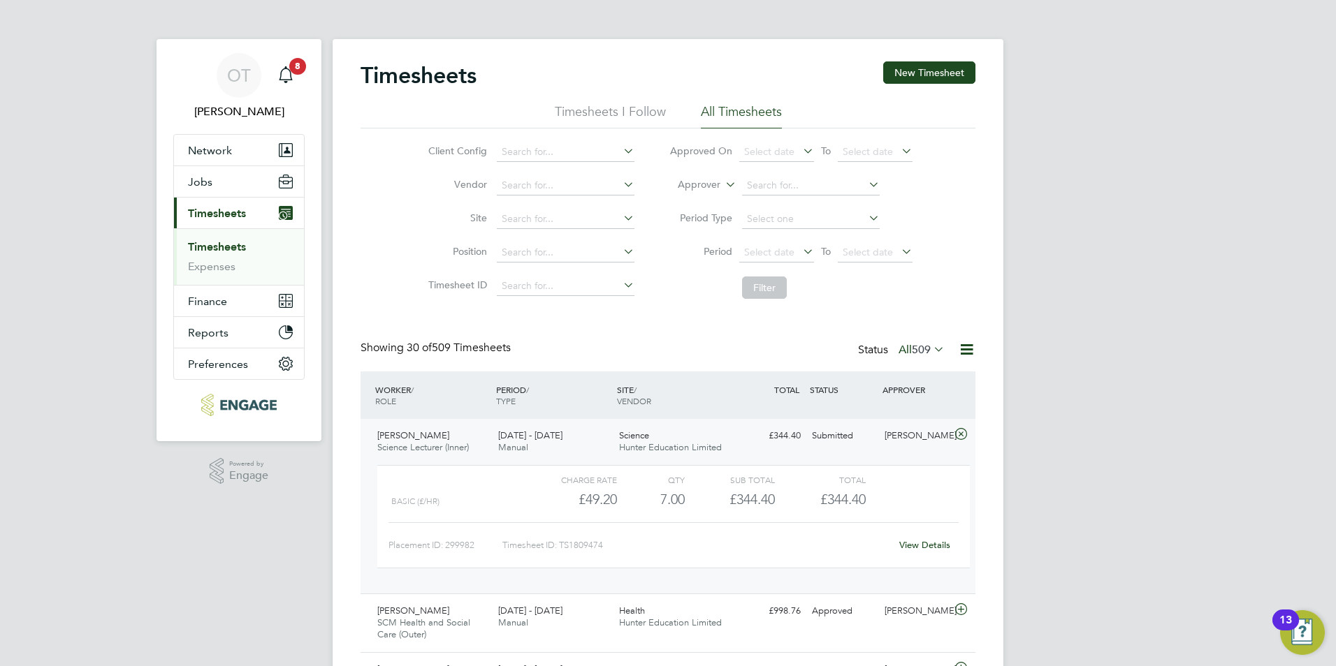
click at [930, 545] on link "View Details" at bounding box center [924, 545] width 51 height 12
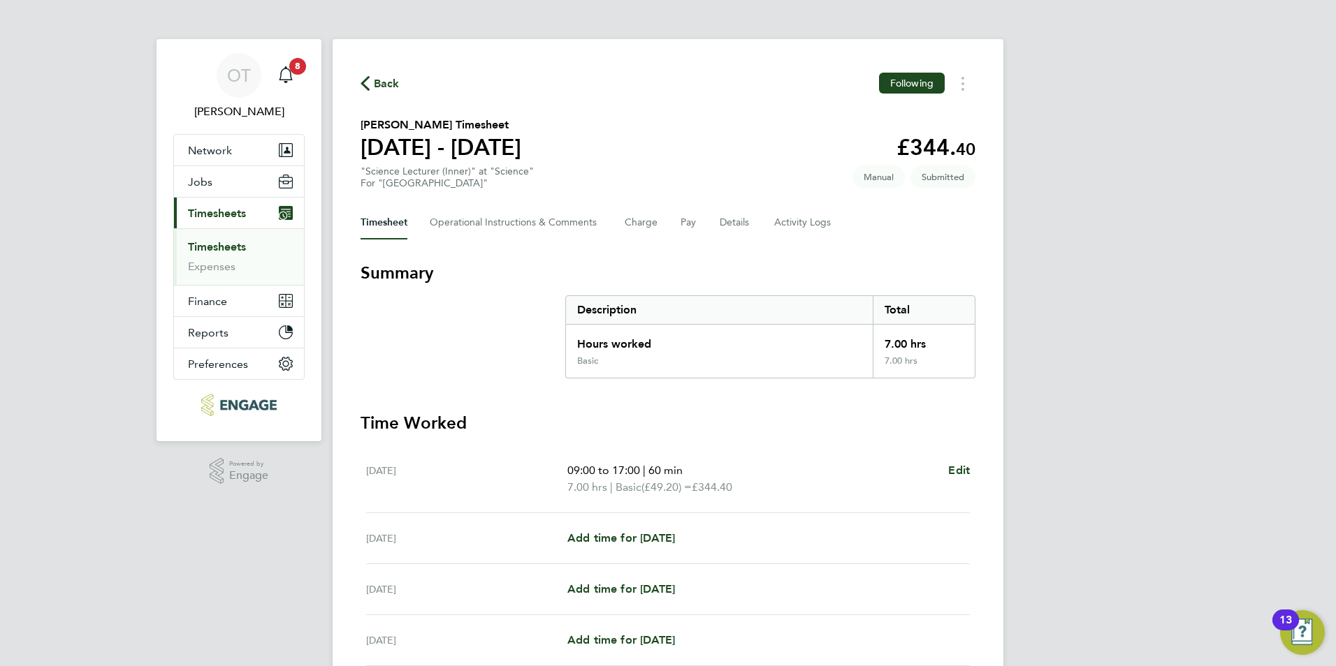
click at [383, 81] on span "Back" at bounding box center [387, 83] width 26 height 17
